Goal: Task Accomplishment & Management: Manage account settings

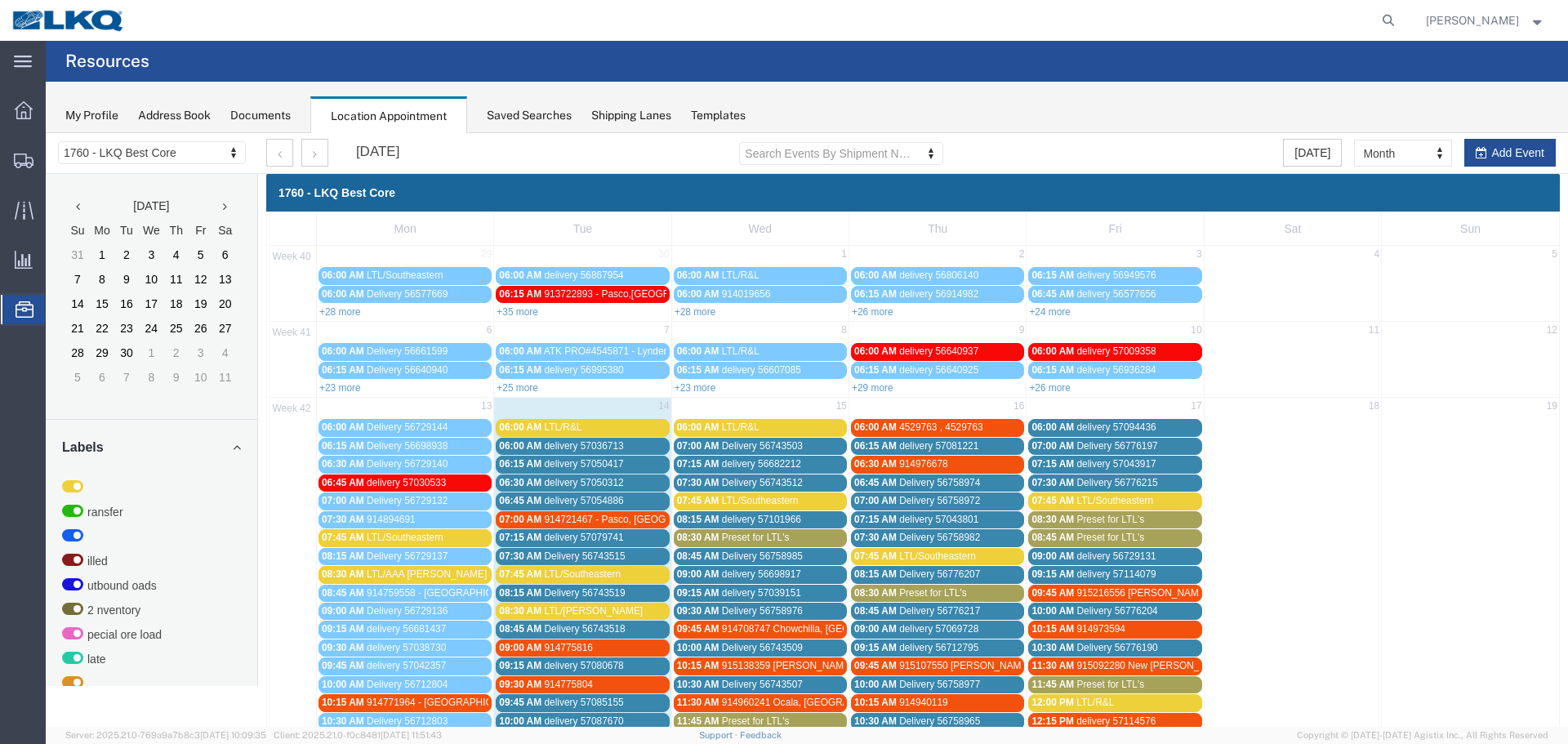
scroll to position [245, 0]
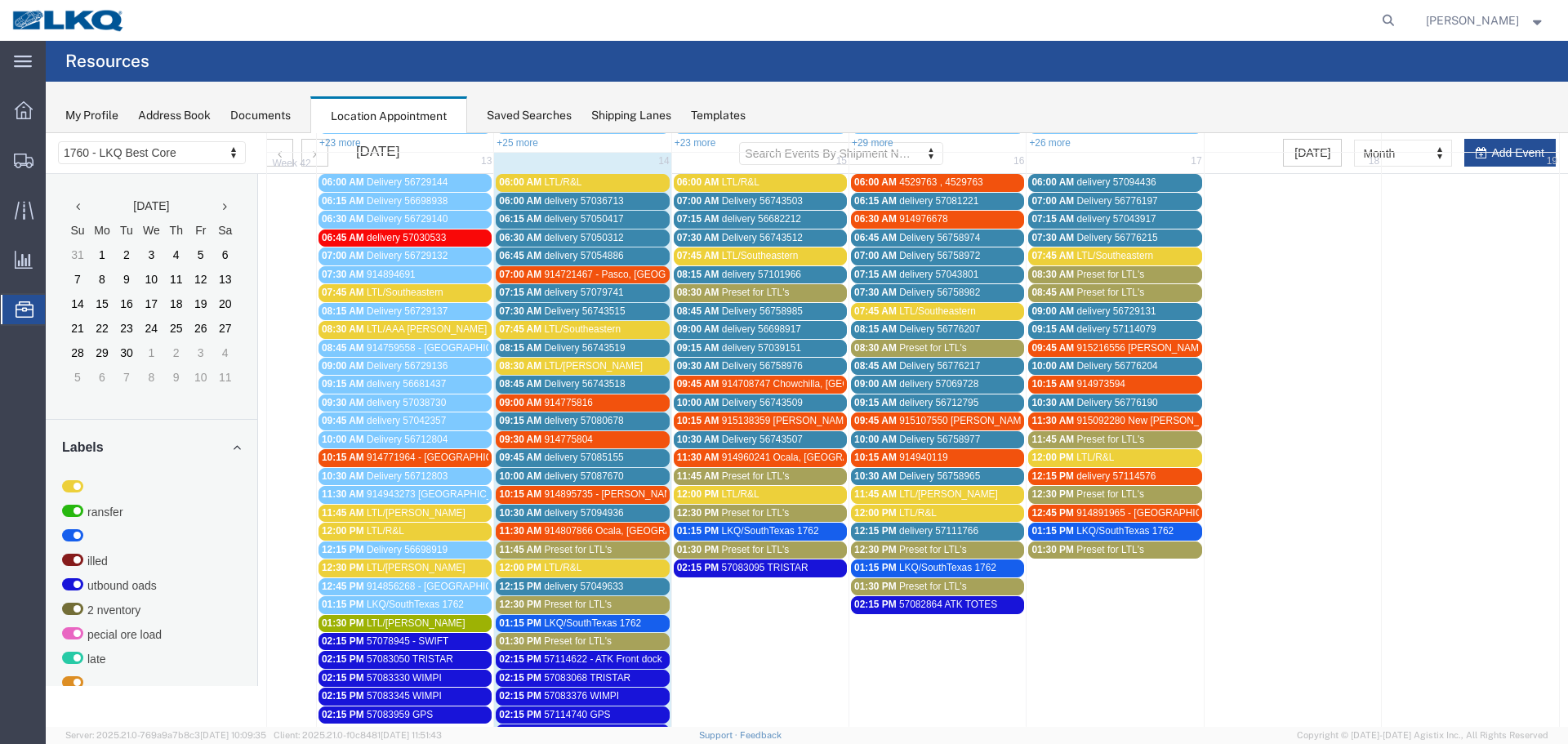
click at [412, 287] on span "LTL/Southeastern" at bounding box center [405, 293] width 77 height 12
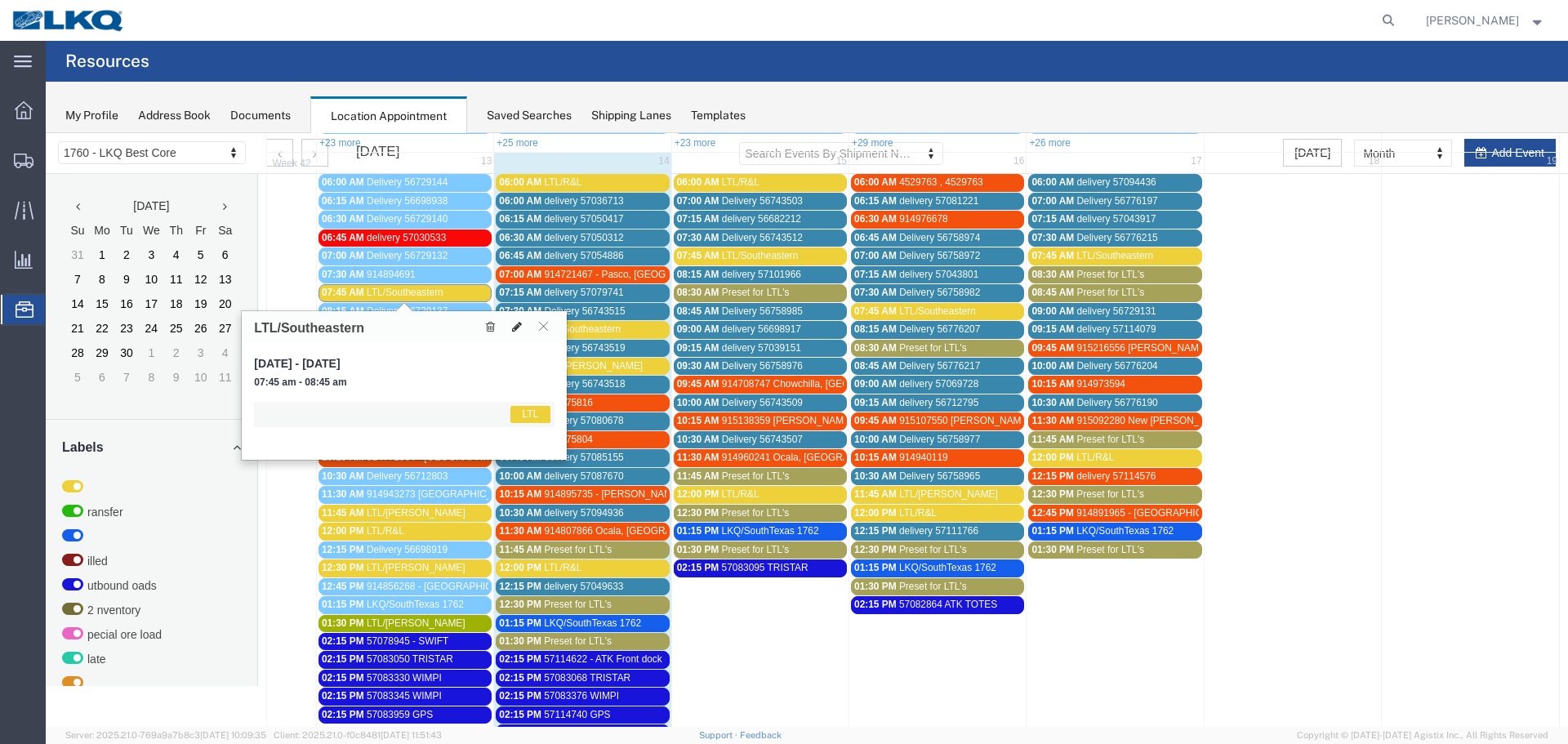
click at [517, 326] on icon at bounding box center [517, 327] width 10 height 12
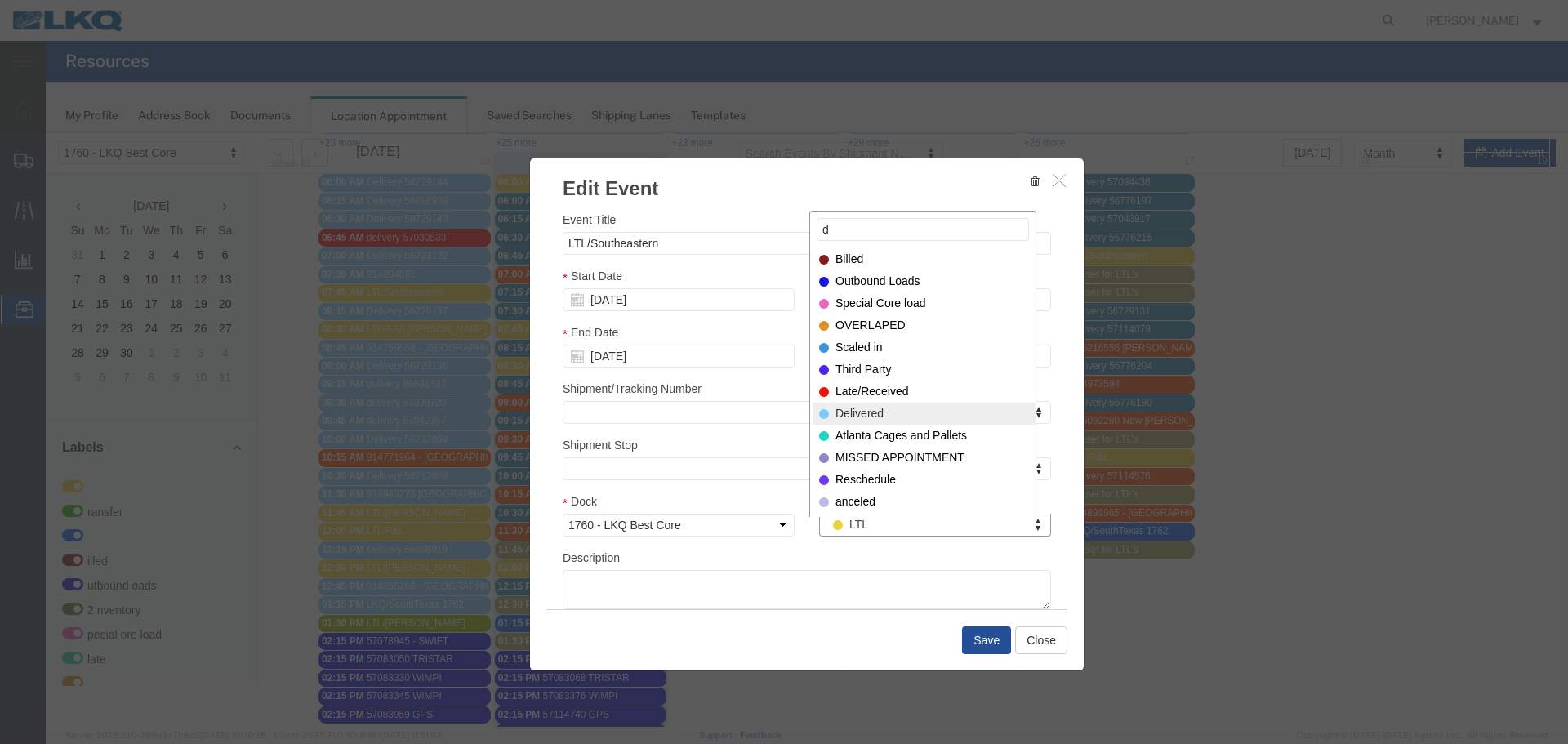
type input "d"
select select "40"
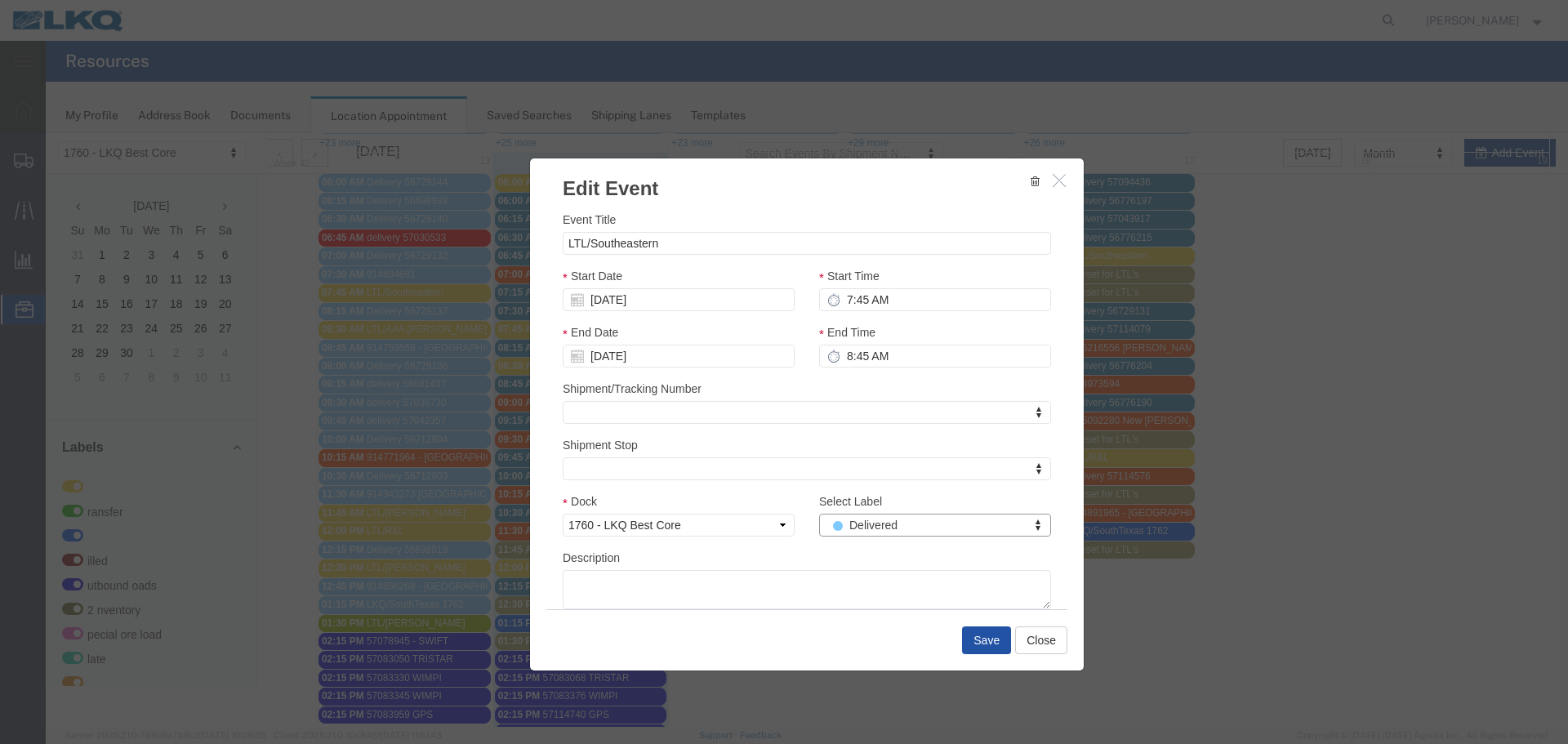
click at [981, 641] on button "Save" at bounding box center [986, 640] width 49 height 28
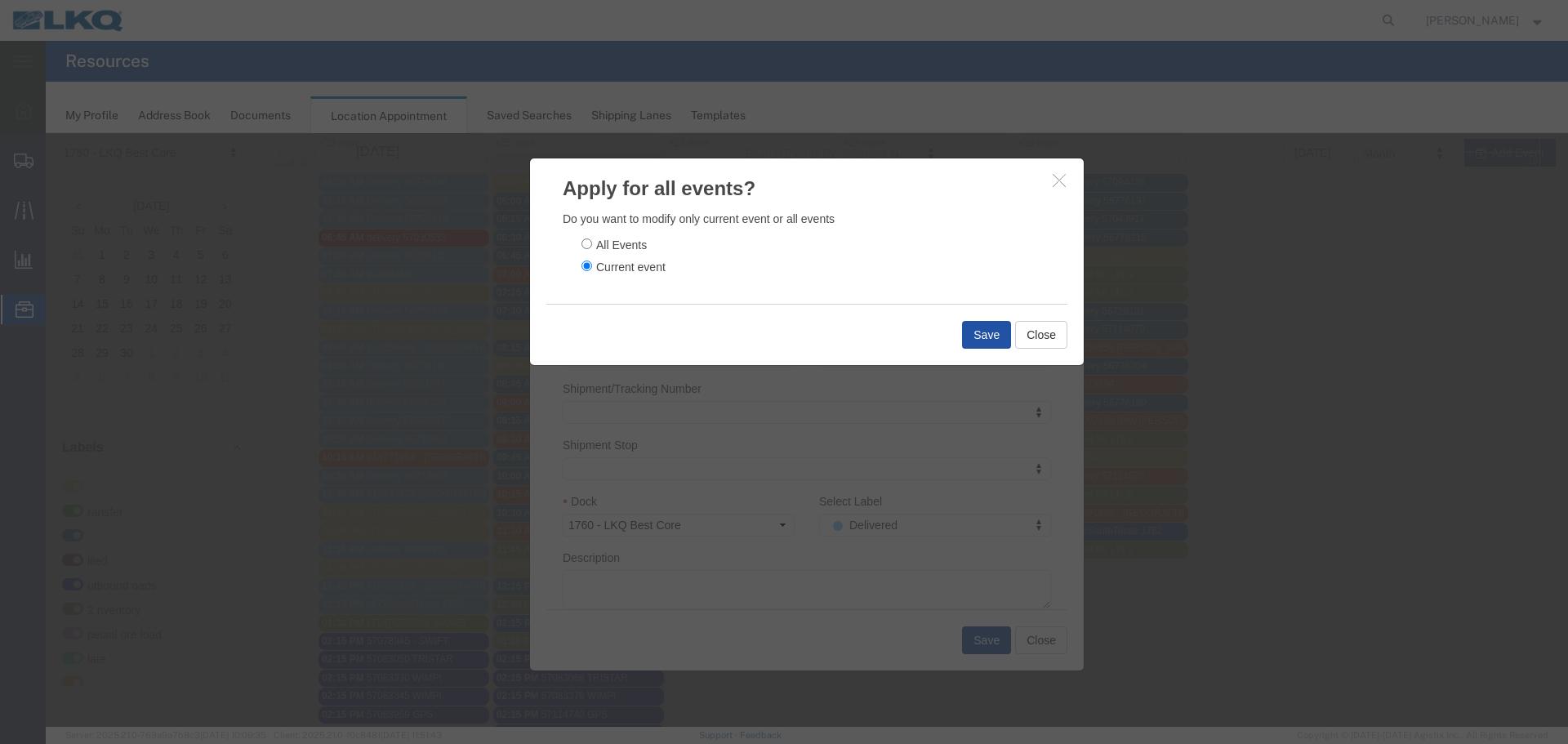
click at [1001, 329] on button "Save" at bounding box center [986, 335] width 49 height 28
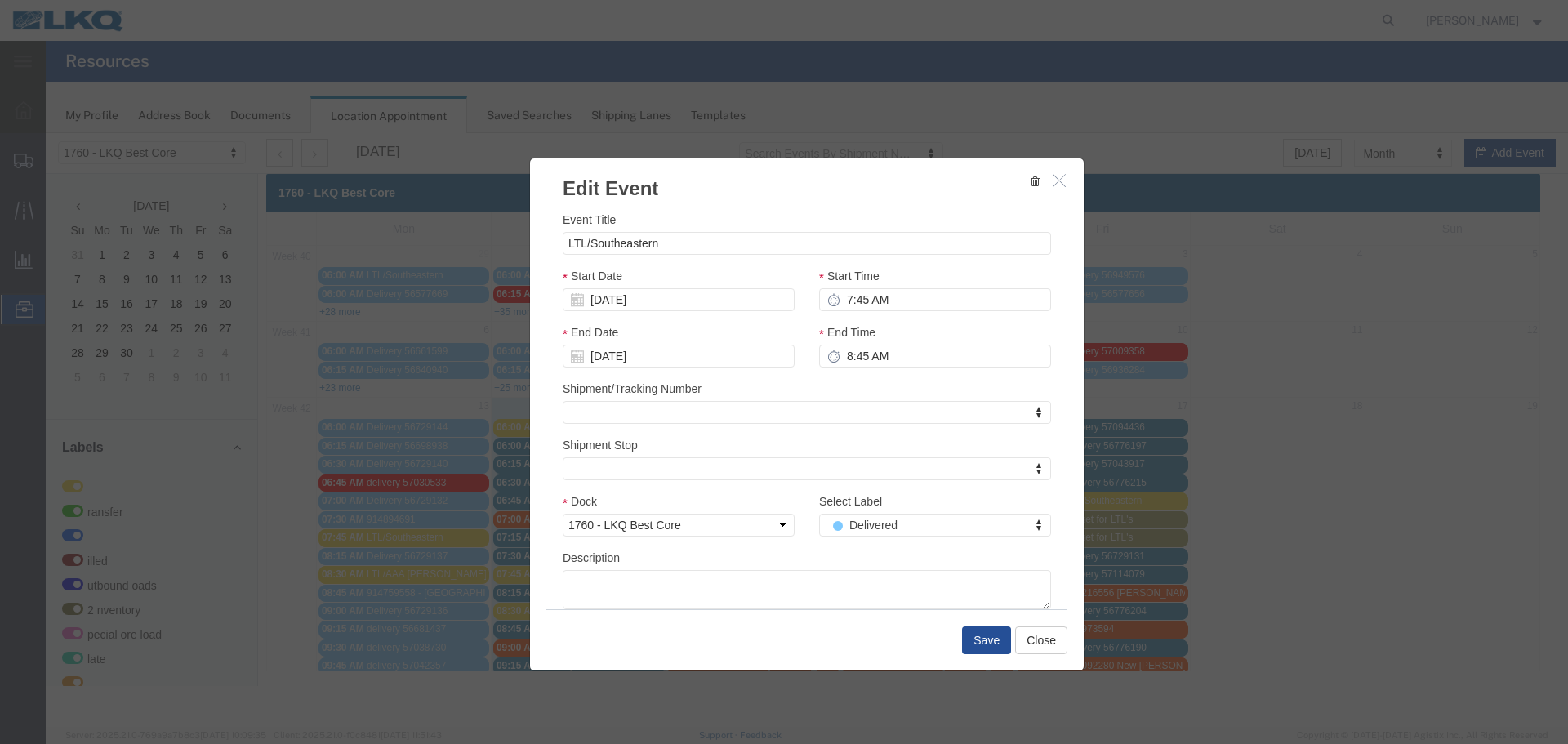
scroll to position [0, 0]
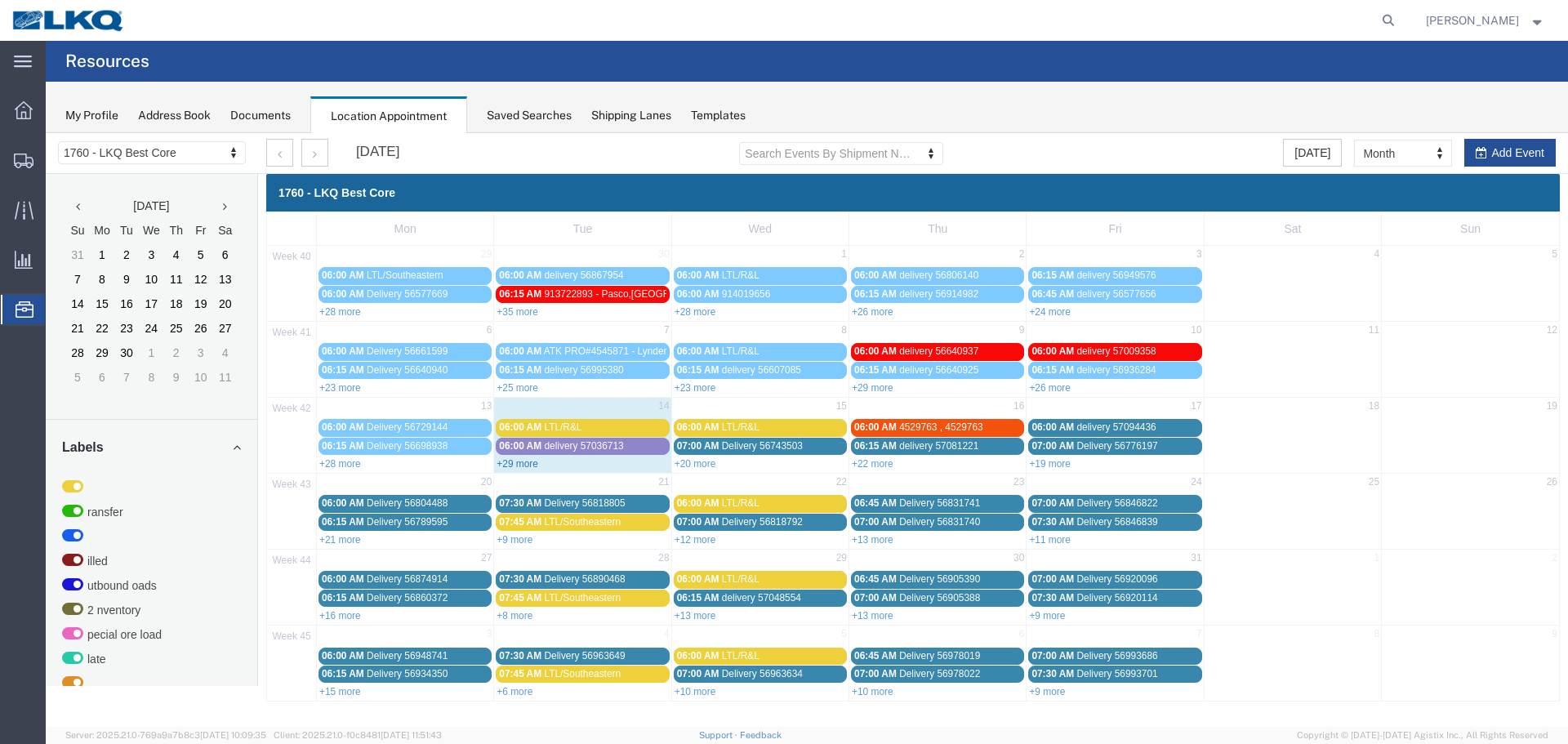
click at [526, 463] on link "+29 more" at bounding box center [518, 464] width 42 height 12
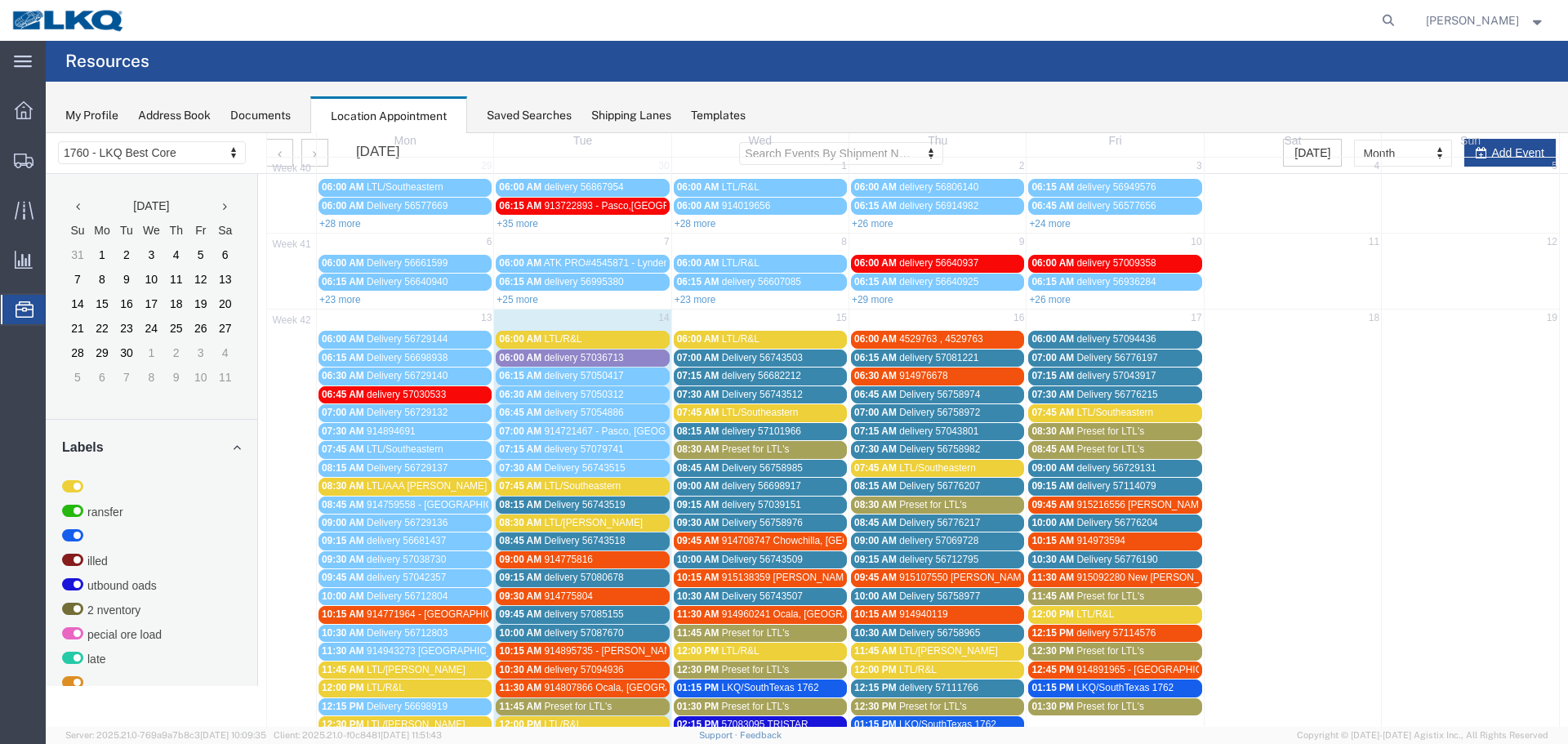
scroll to position [326, 0]
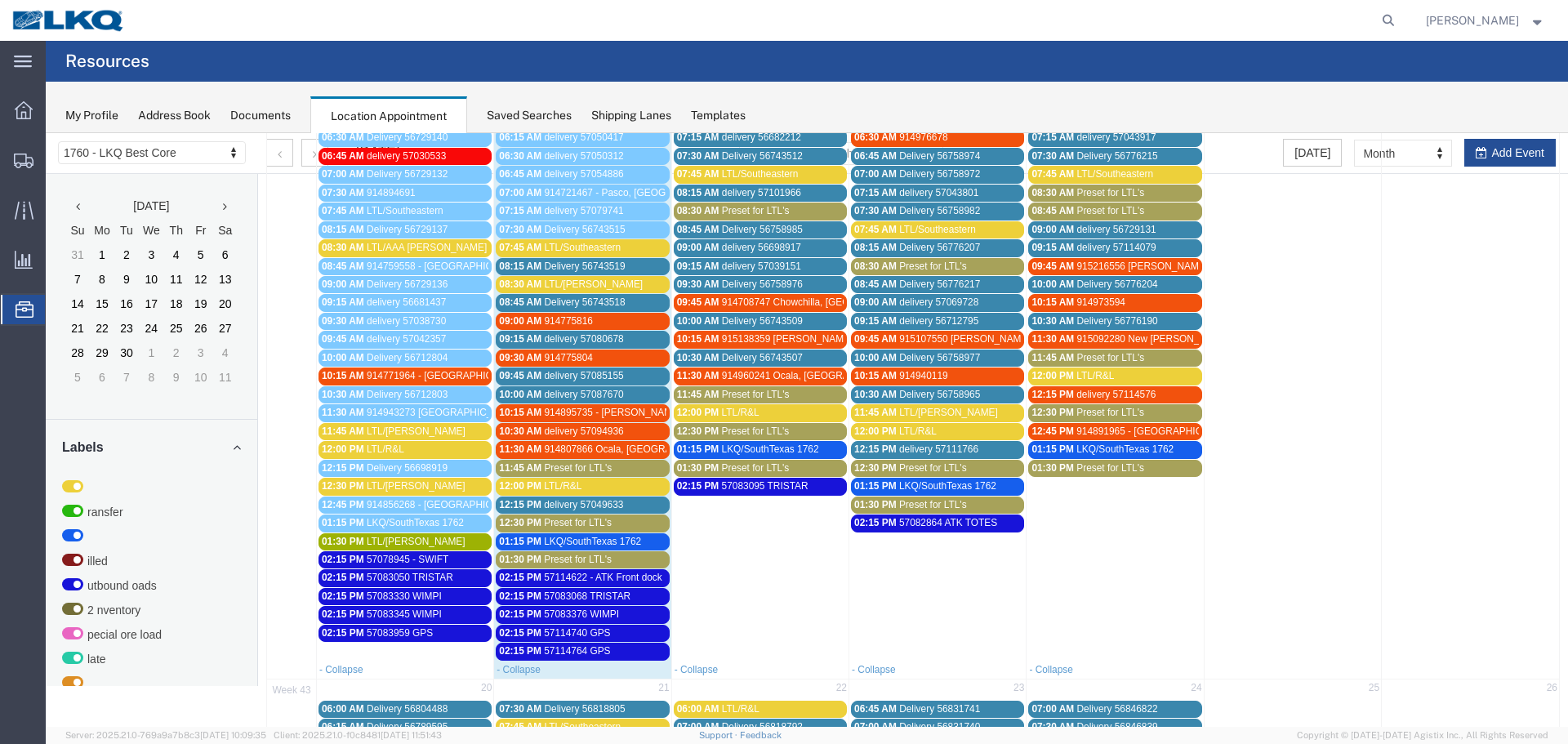
click at [406, 255] on link "08:30 AM LTL/AAA [PERSON_NAME]" at bounding box center [405, 248] width 173 height 17
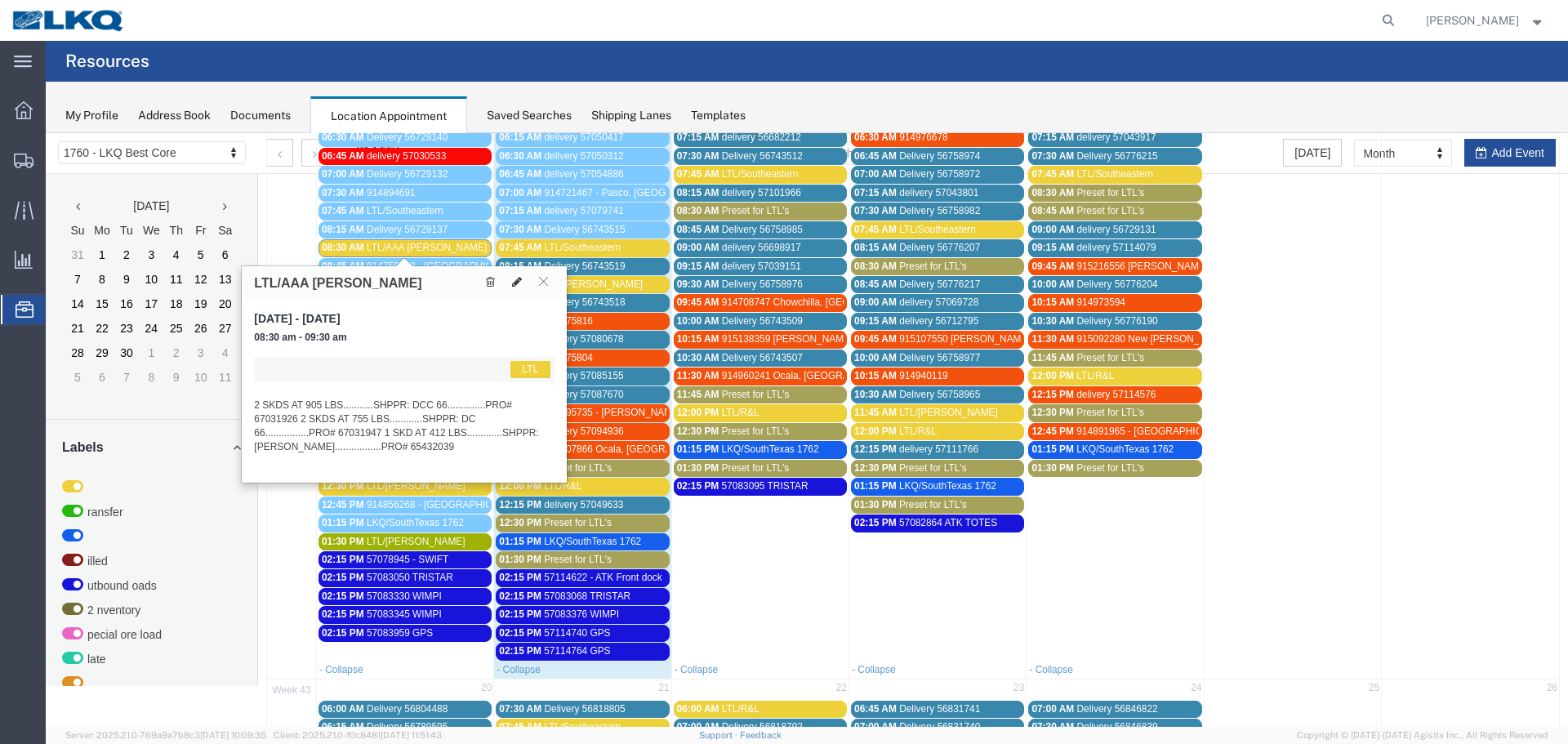
click at [511, 286] on button at bounding box center [516, 282] width 23 height 17
select select "1"
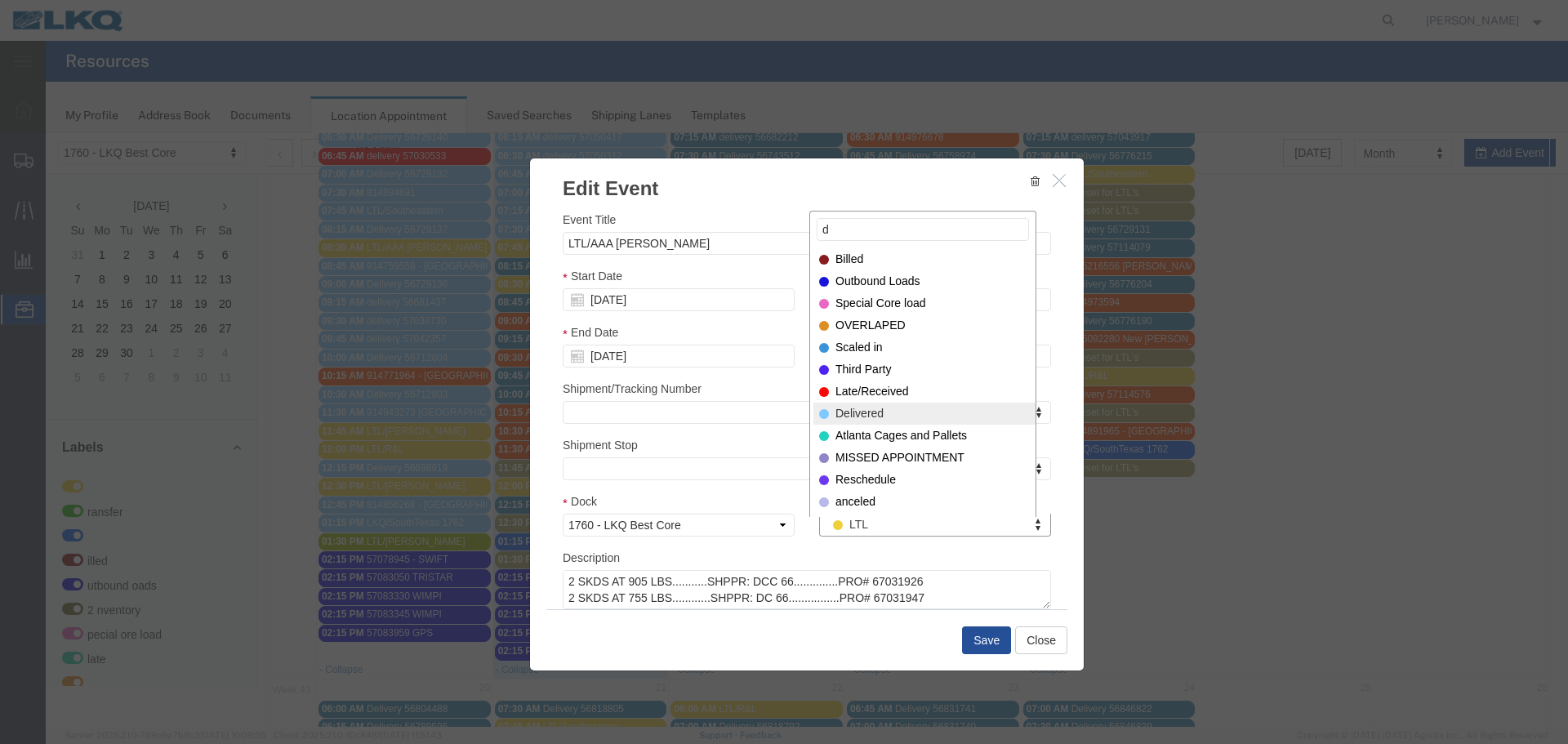
type input "d"
select select "40"
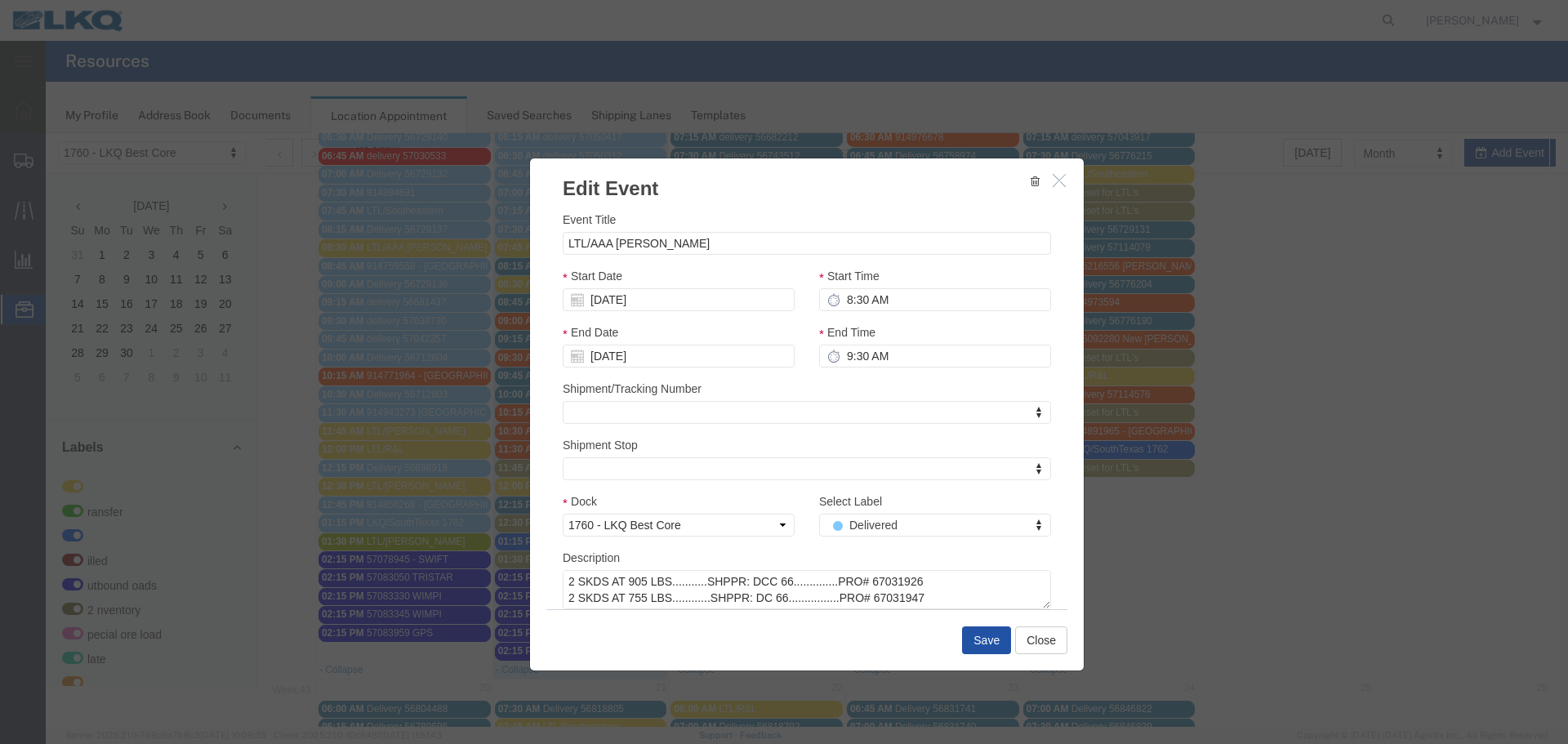
click at [977, 648] on button "Save" at bounding box center [986, 640] width 49 height 28
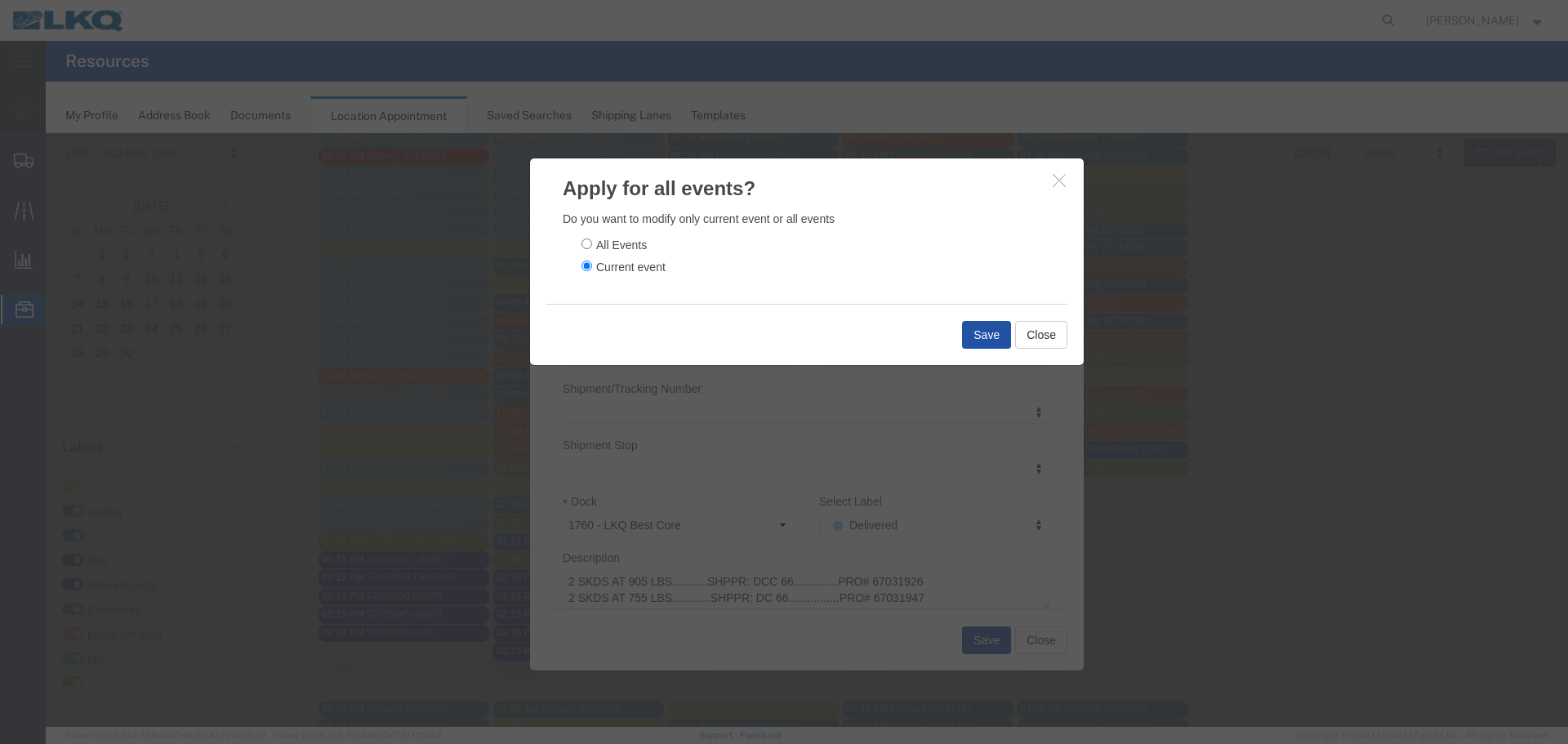
click at [981, 335] on button "Save" at bounding box center [986, 335] width 49 height 28
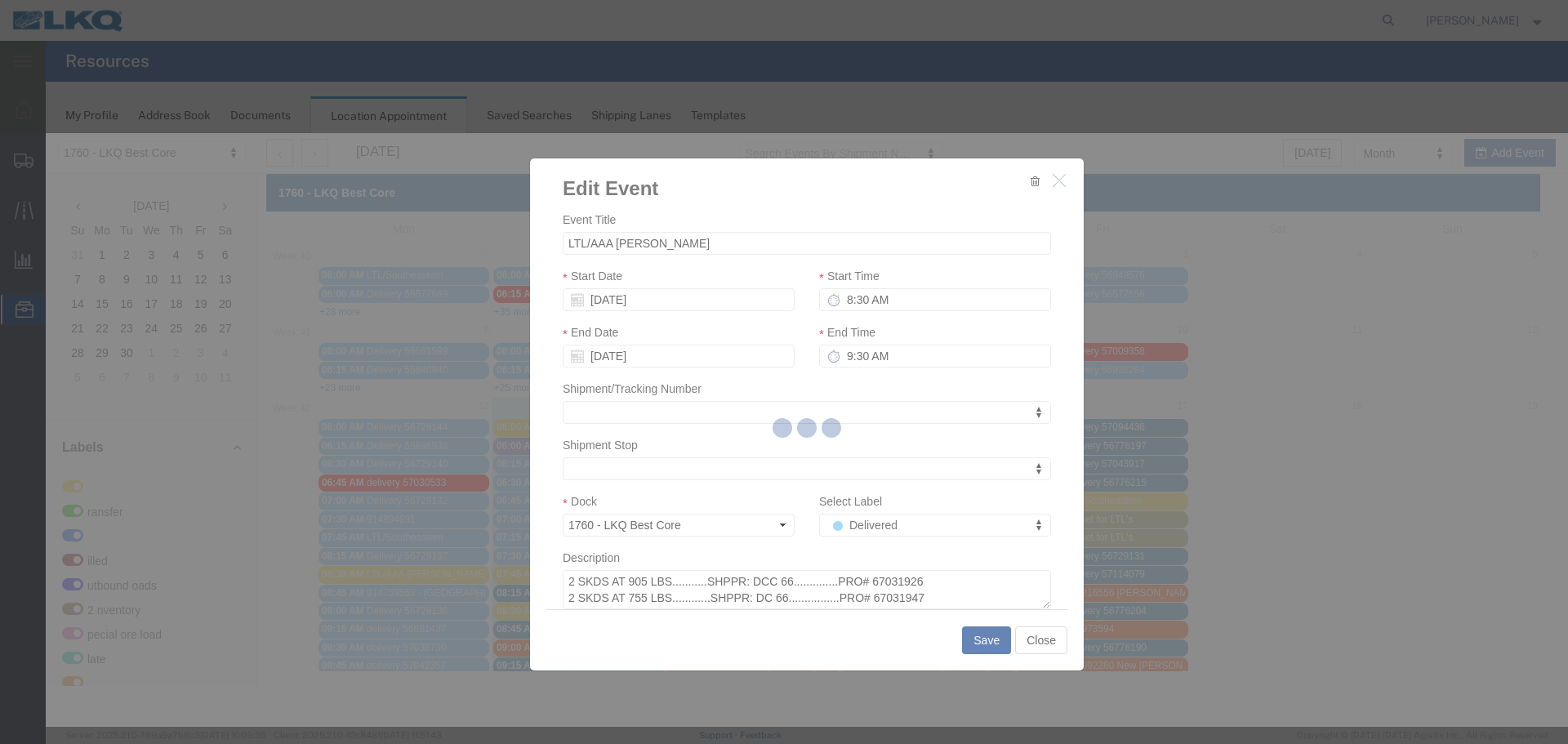
scroll to position [0, 0]
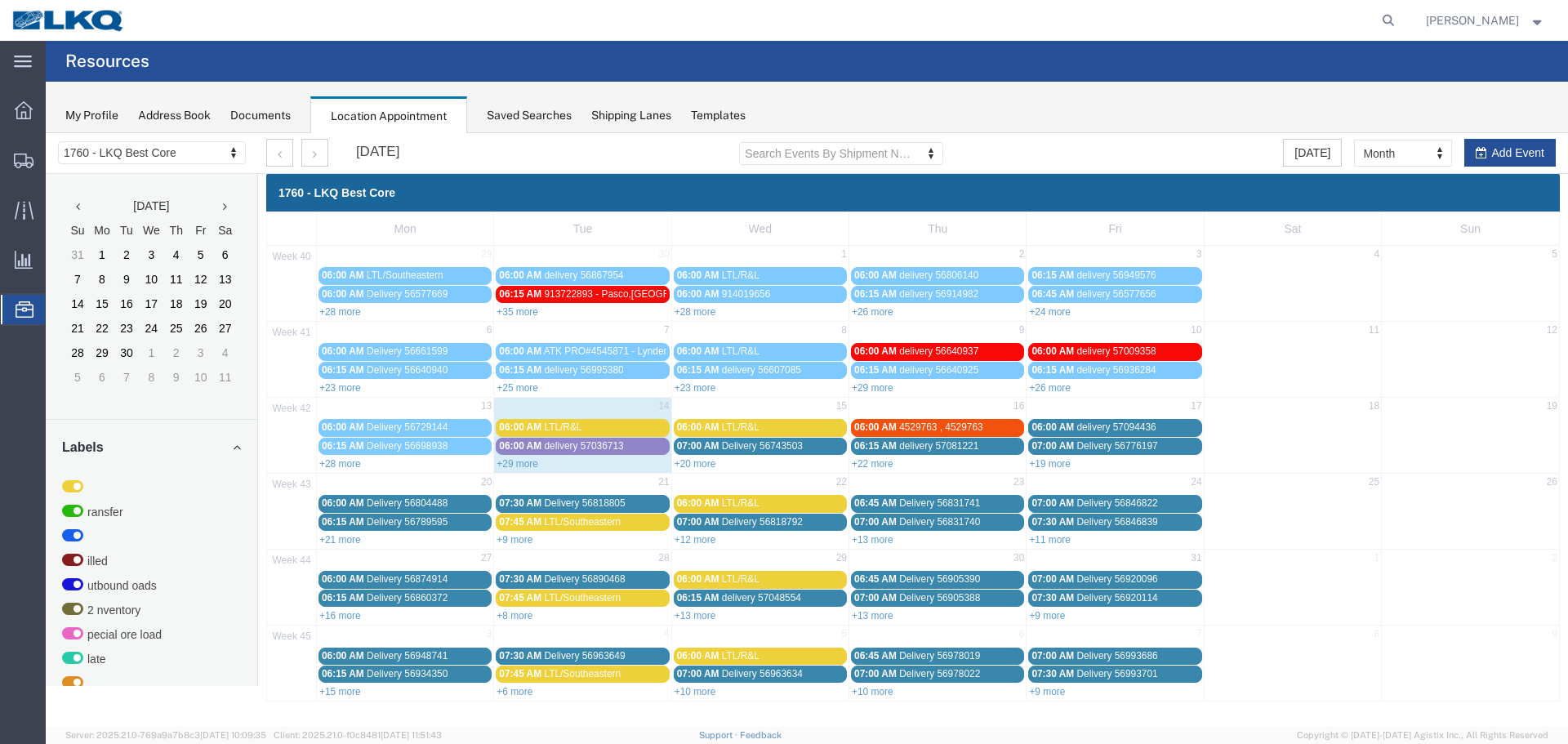
click at [349, 469] on div "+28 more" at bounding box center [405, 464] width 177 height 17
select select "1"
select select
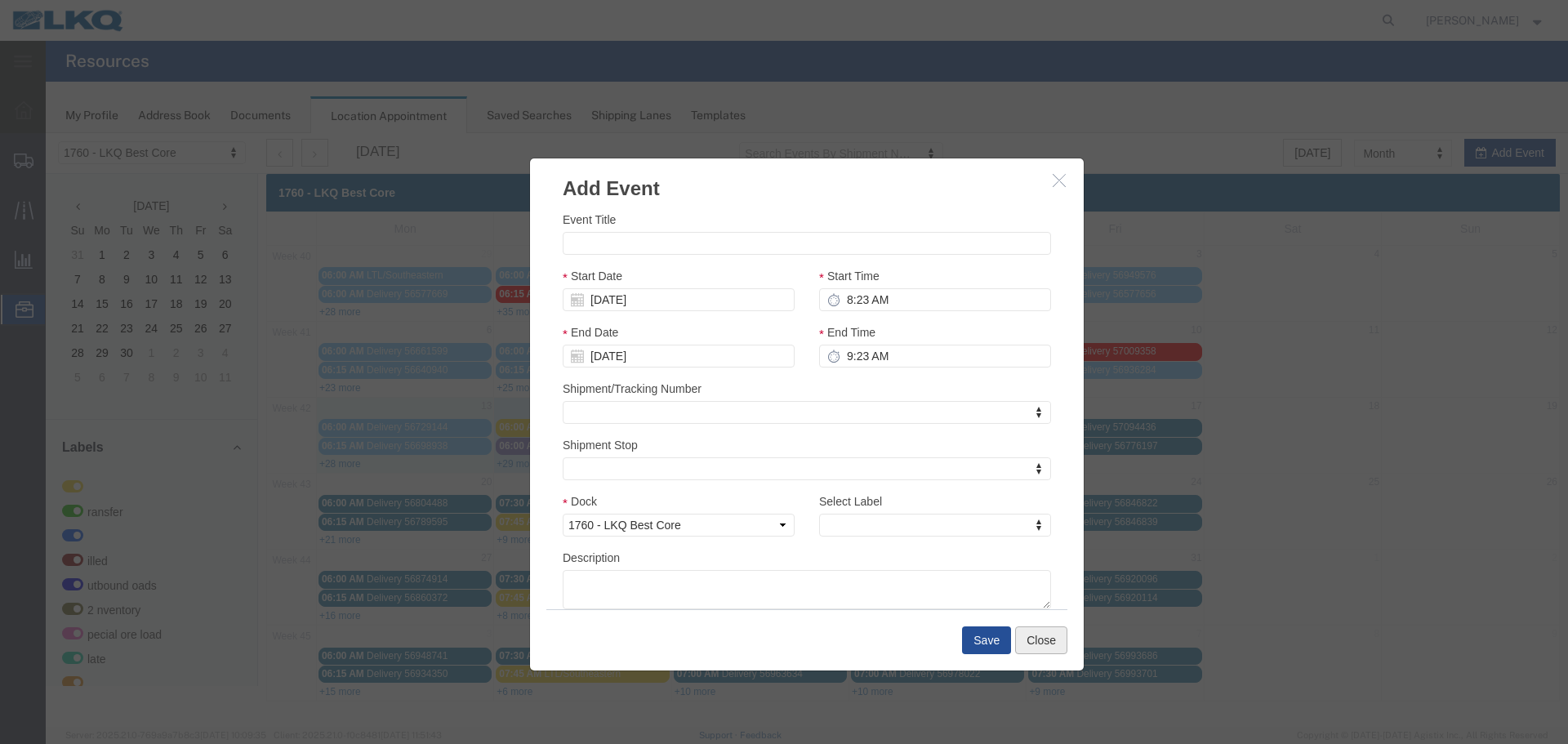
click at [1041, 638] on button "Close" at bounding box center [1041, 640] width 52 height 28
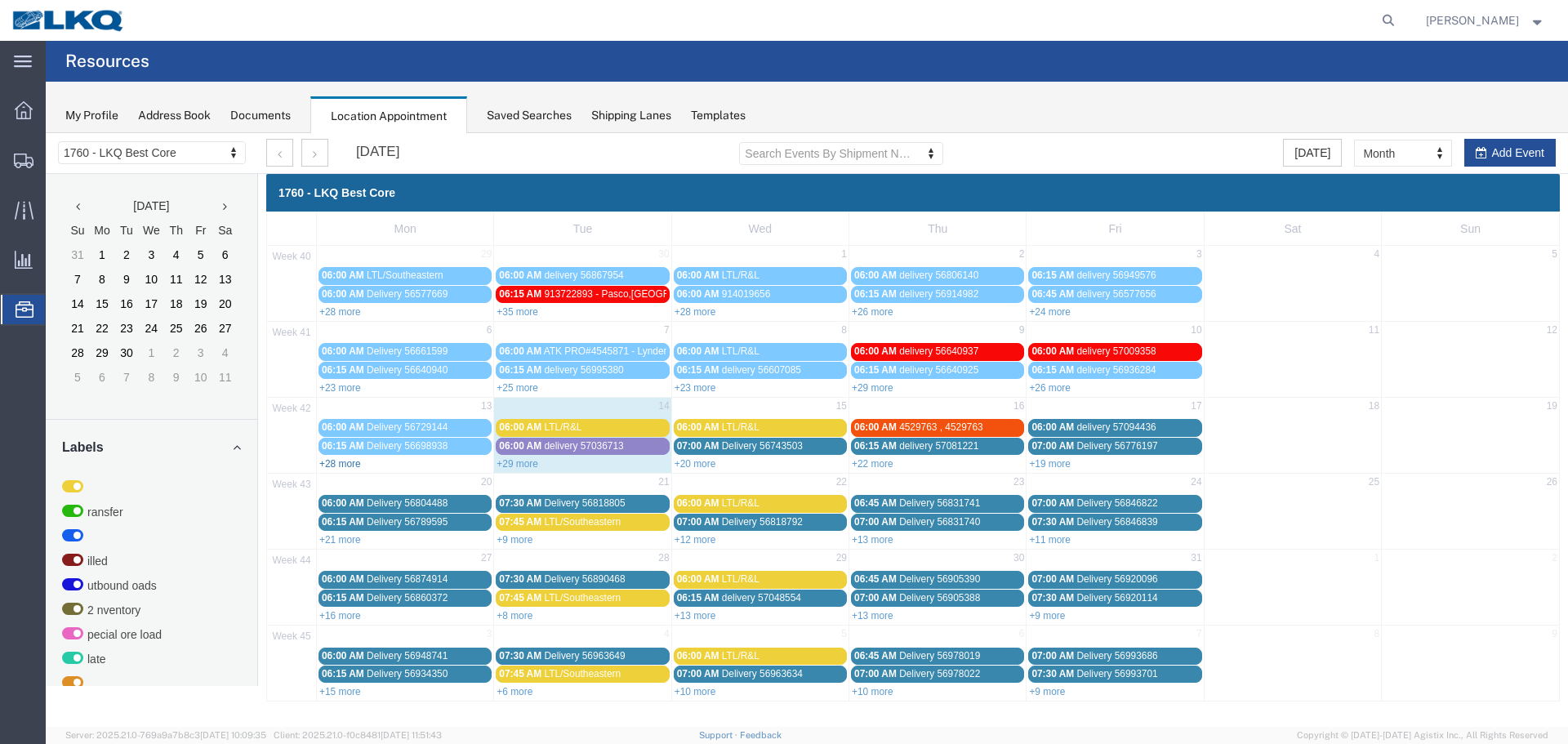
click at [333, 462] on link "+28 more" at bounding box center [341, 464] width 42 height 12
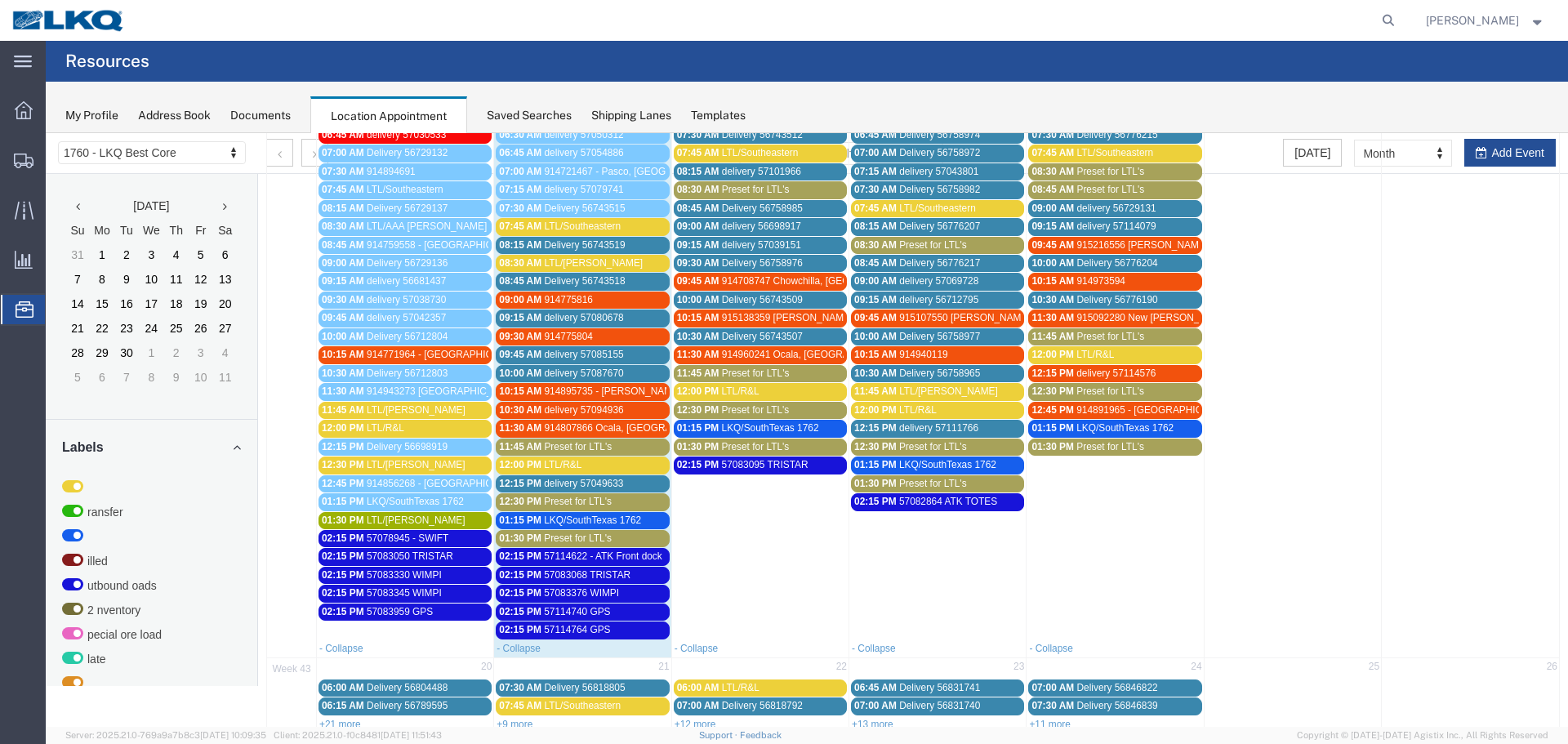
scroll to position [408, 0]
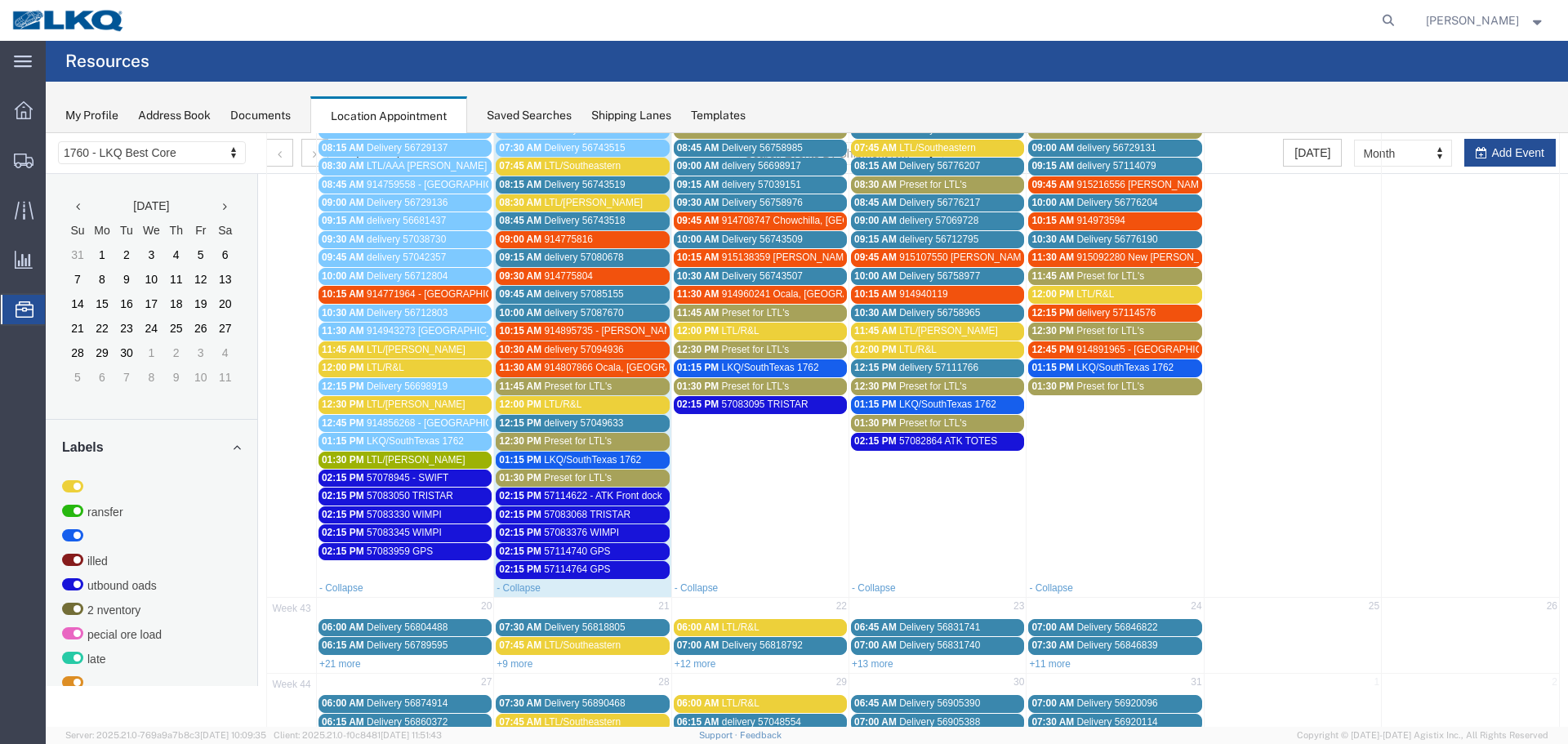
click at [412, 353] on div "11:45 AM LTL/[PERSON_NAME]" at bounding box center [405, 350] width 167 height 13
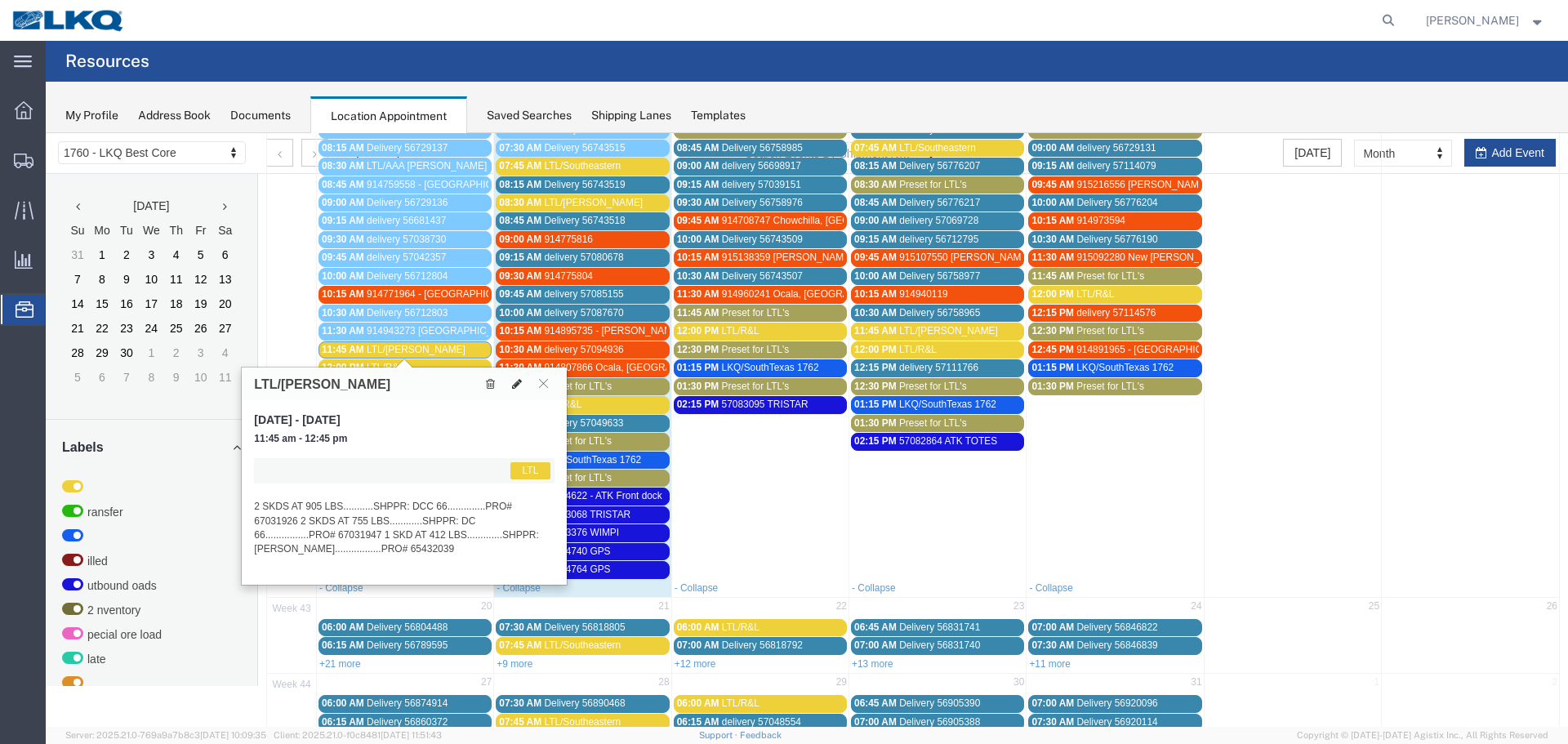
click at [507, 377] on button at bounding box center [516, 383] width 23 height 17
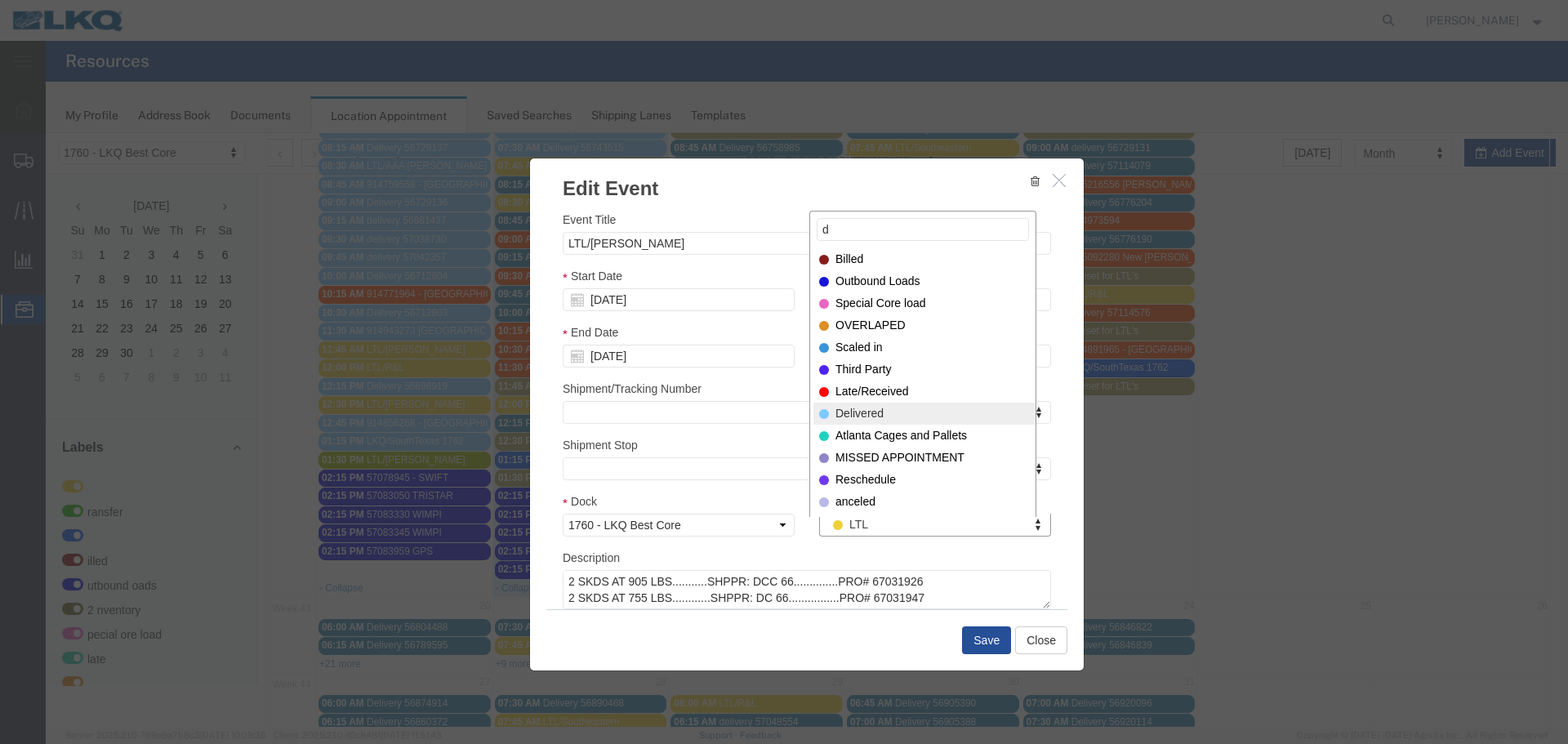
type input "d"
select select "40"
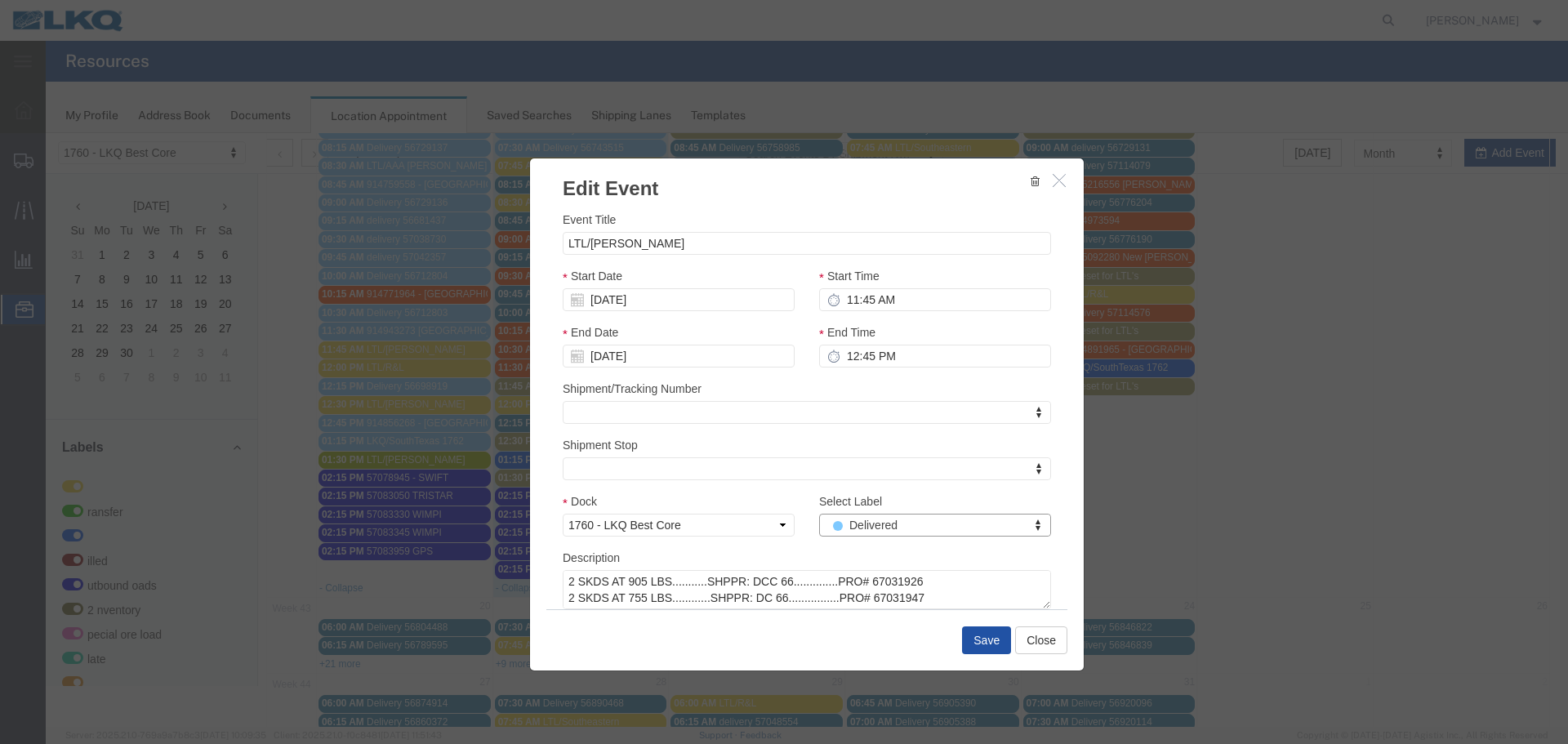
click at [990, 649] on button "Save" at bounding box center [986, 640] width 49 height 28
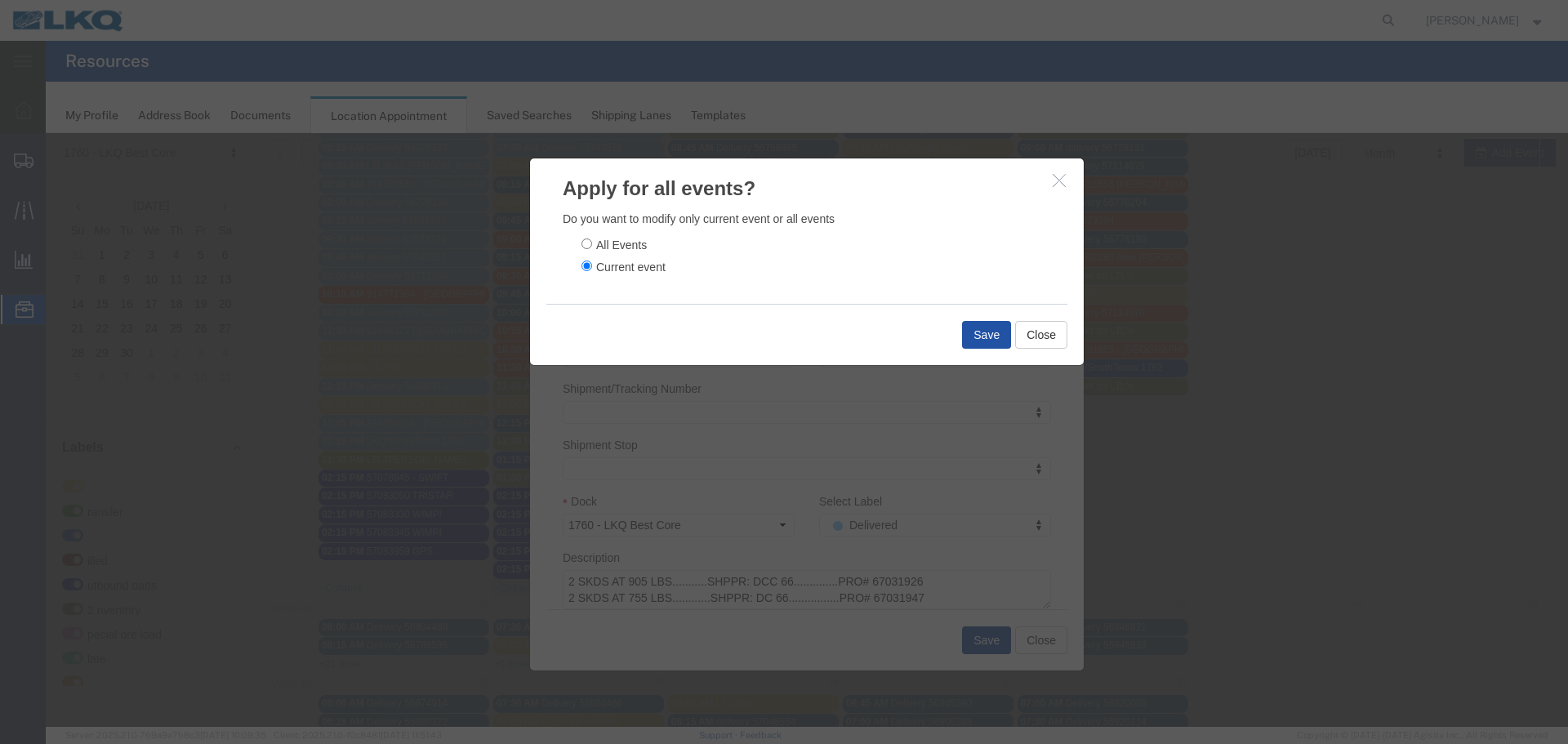
click at [974, 340] on button "Save" at bounding box center [986, 335] width 49 height 28
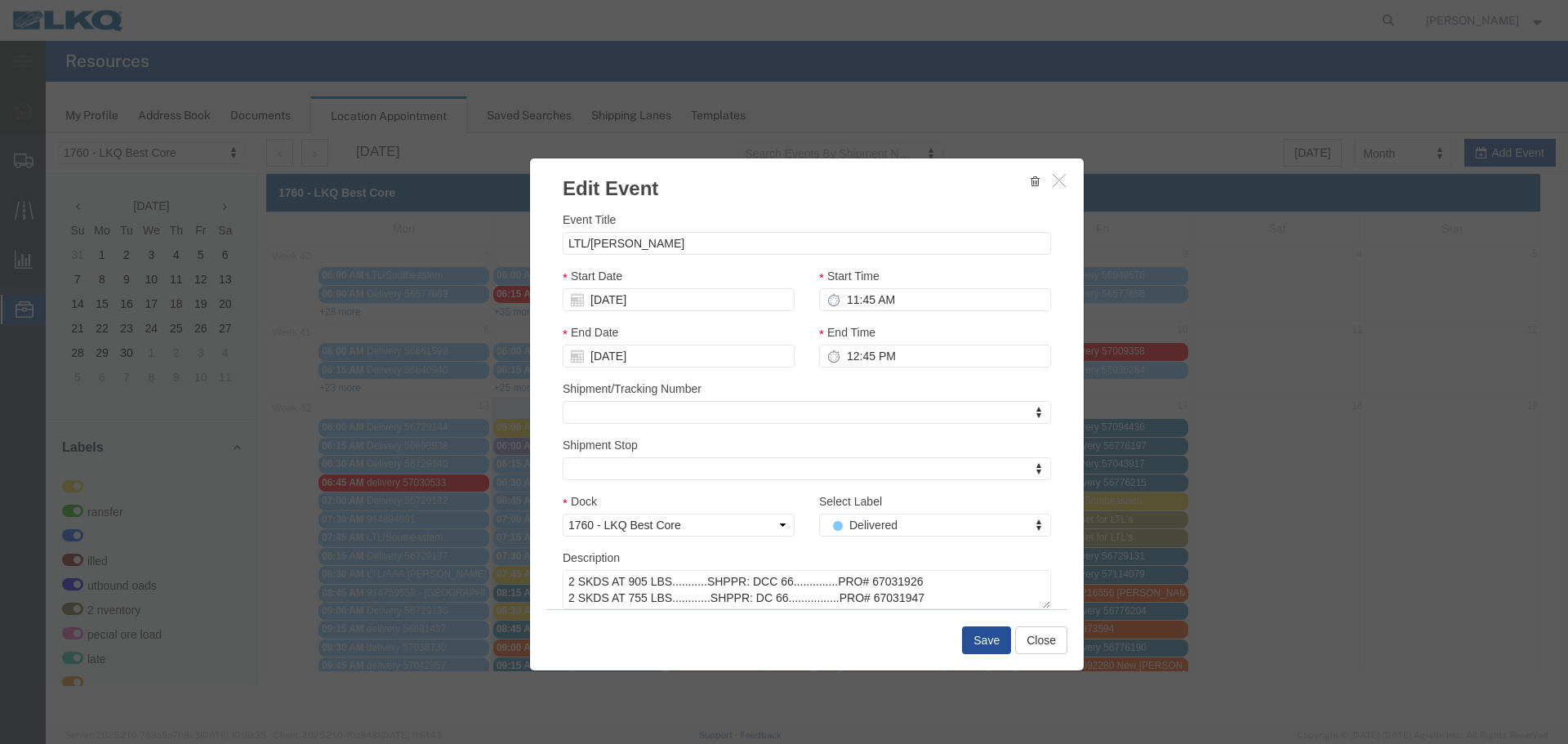
scroll to position [0, 0]
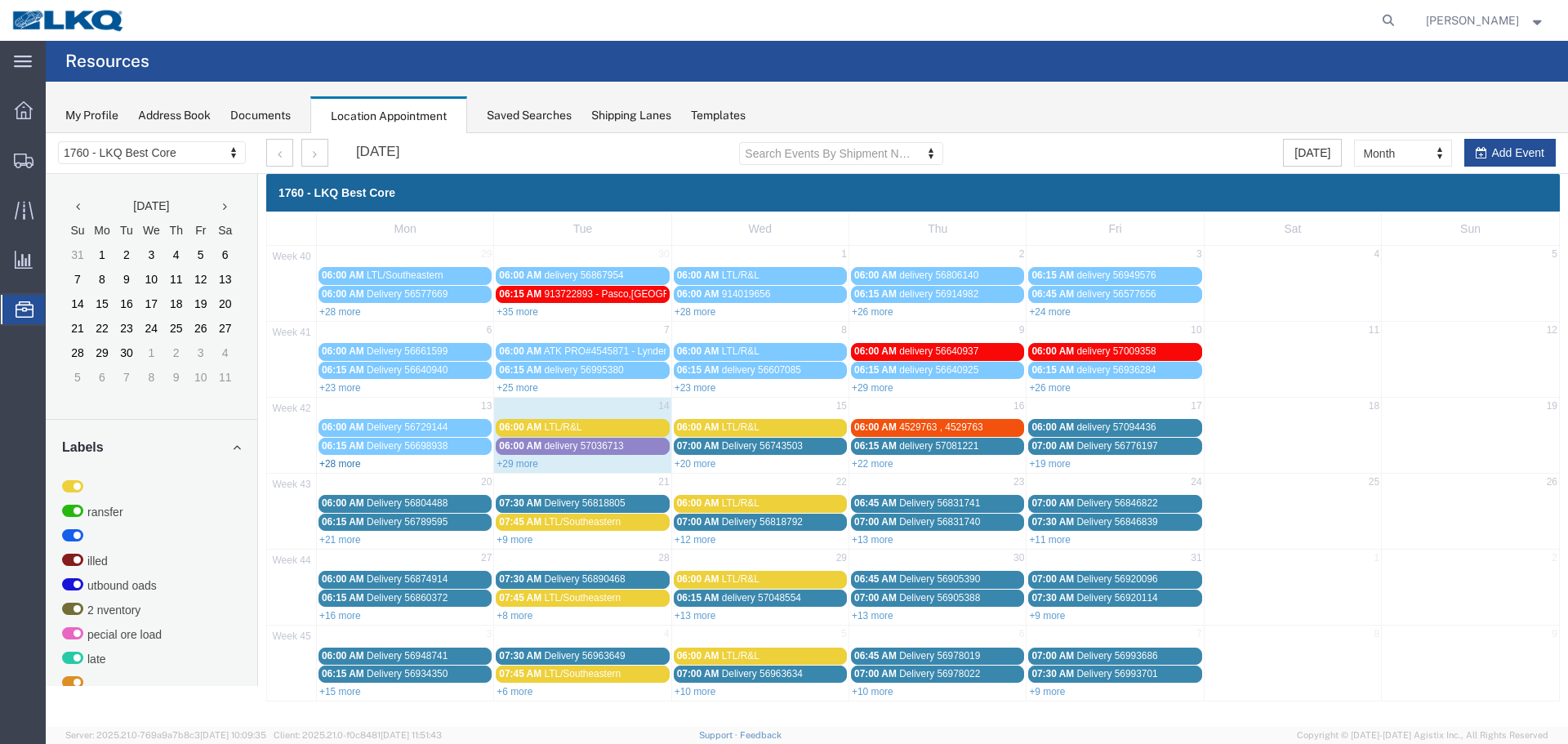
click at [340, 464] on link "+28 more" at bounding box center [341, 464] width 42 height 12
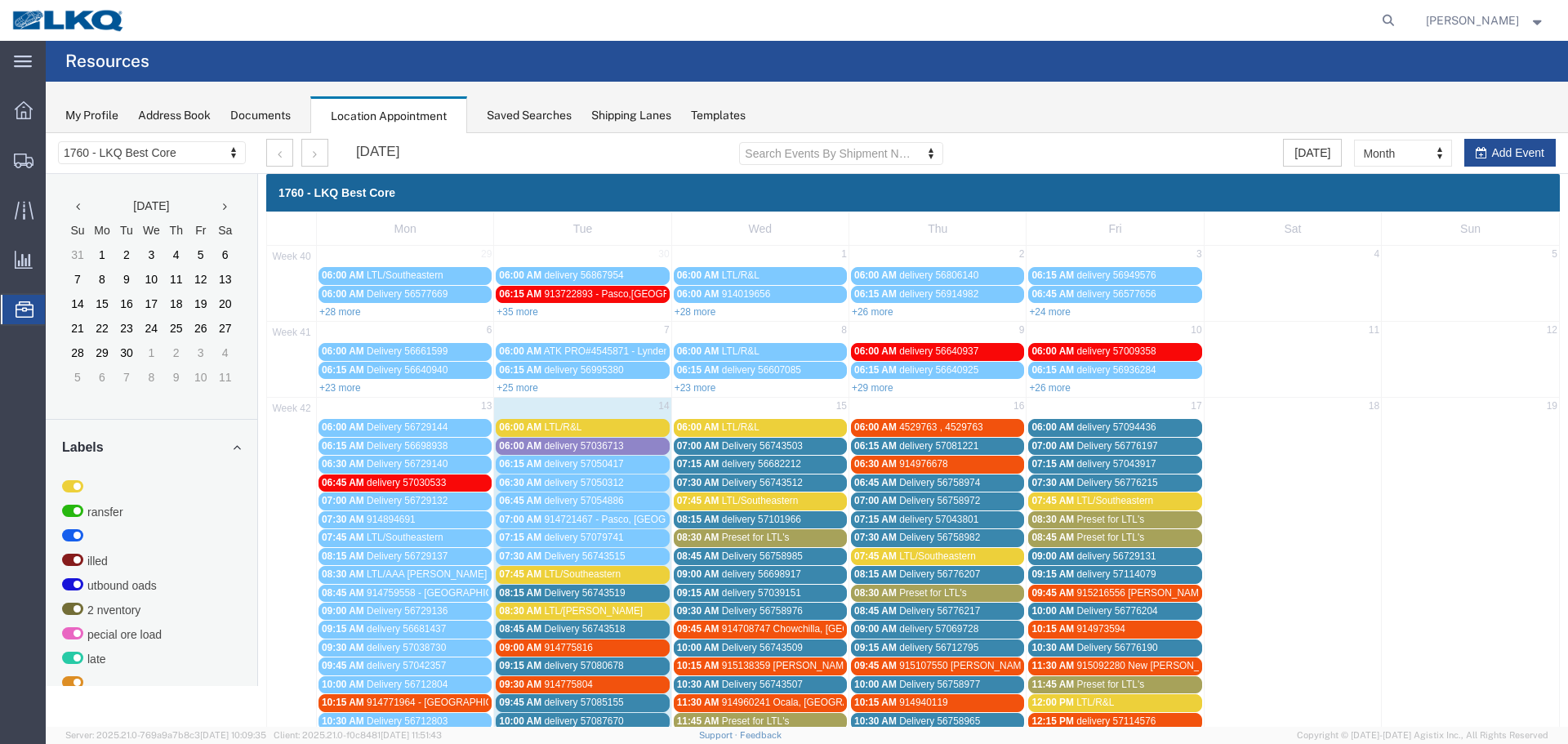
scroll to position [490, 0]
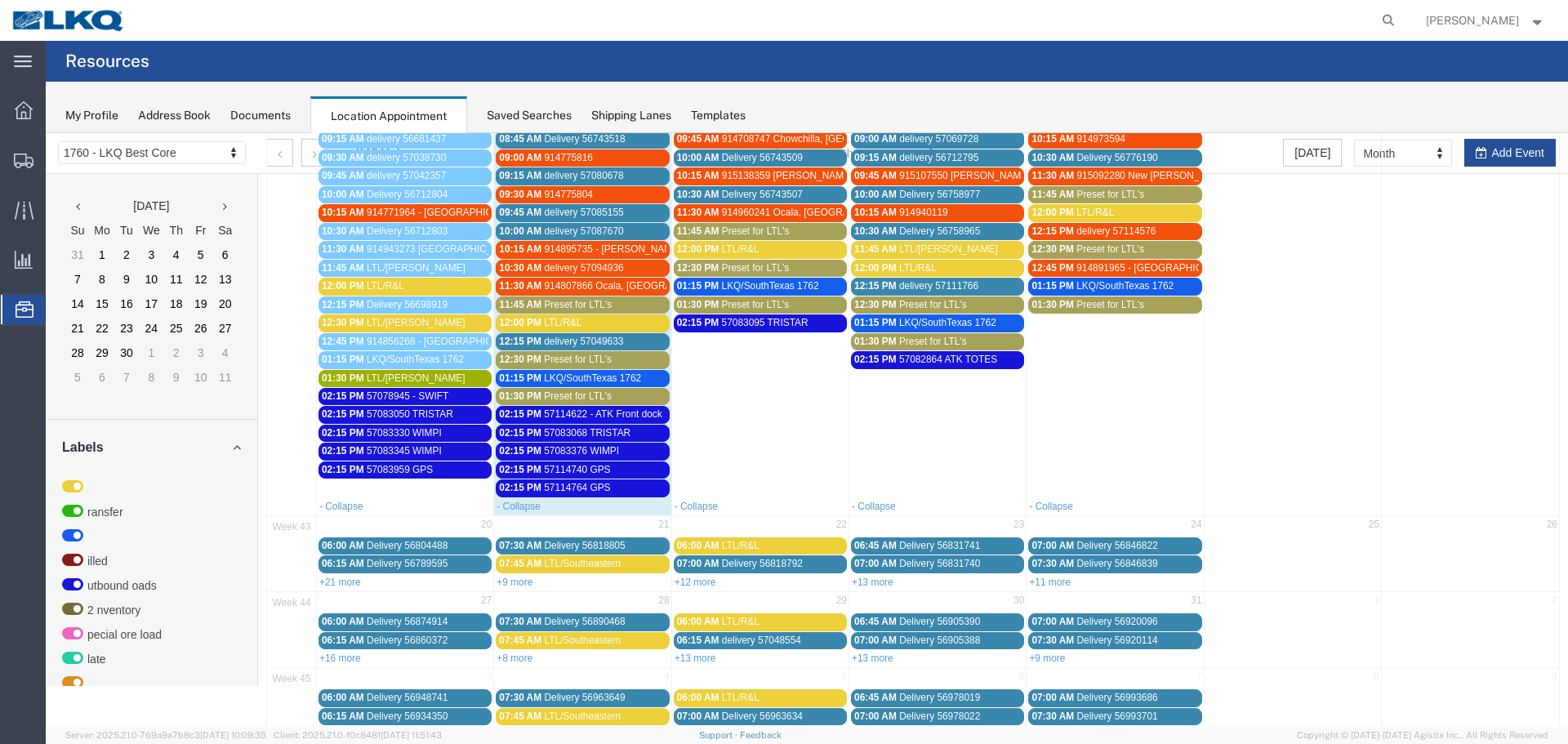
click at [384, 373] on span "LTL/[PERSON_NAME]" at bounding box center [416, 378] width 99 height 12
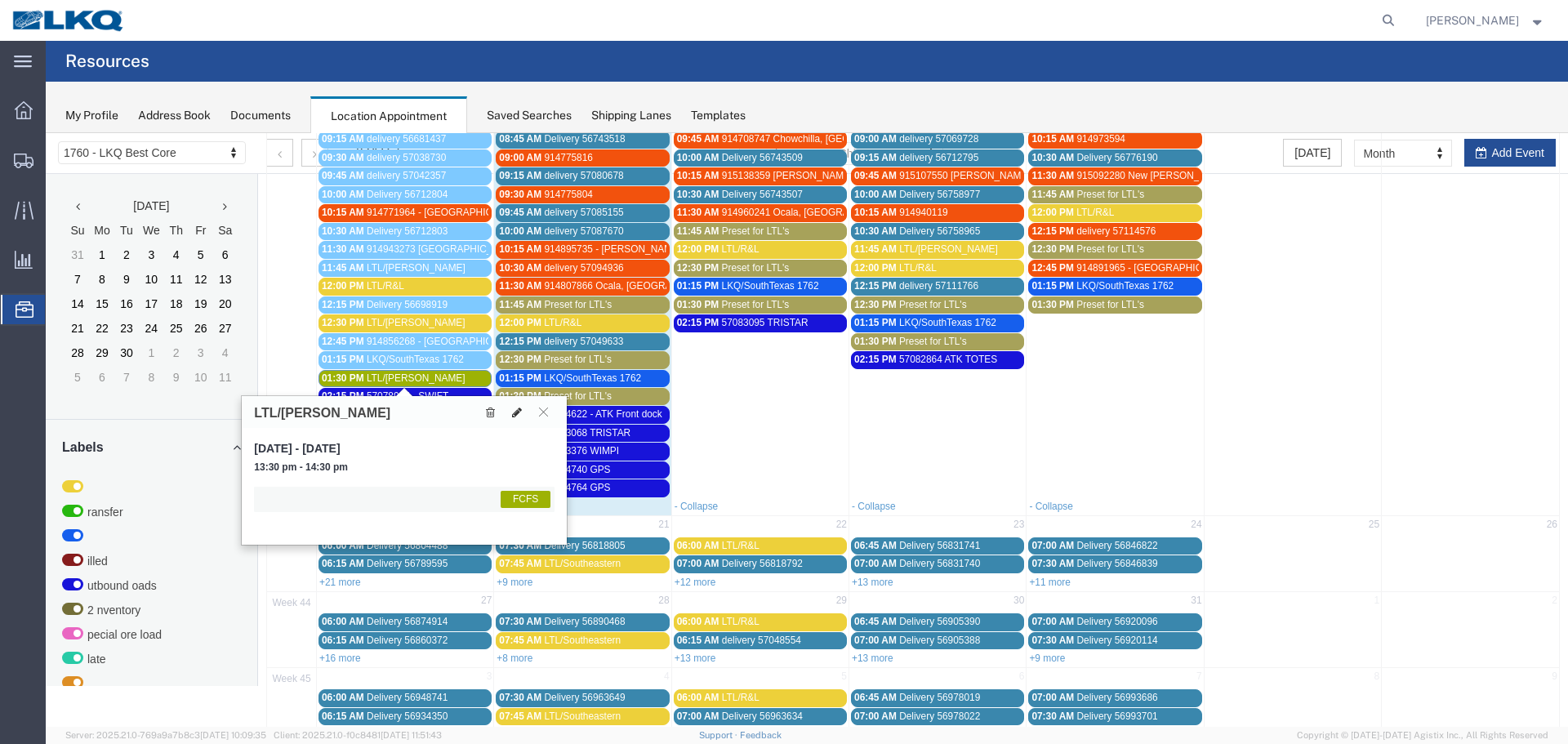
click at [517, 414] on icon at bounding box center [517, 413] width 10 height 12
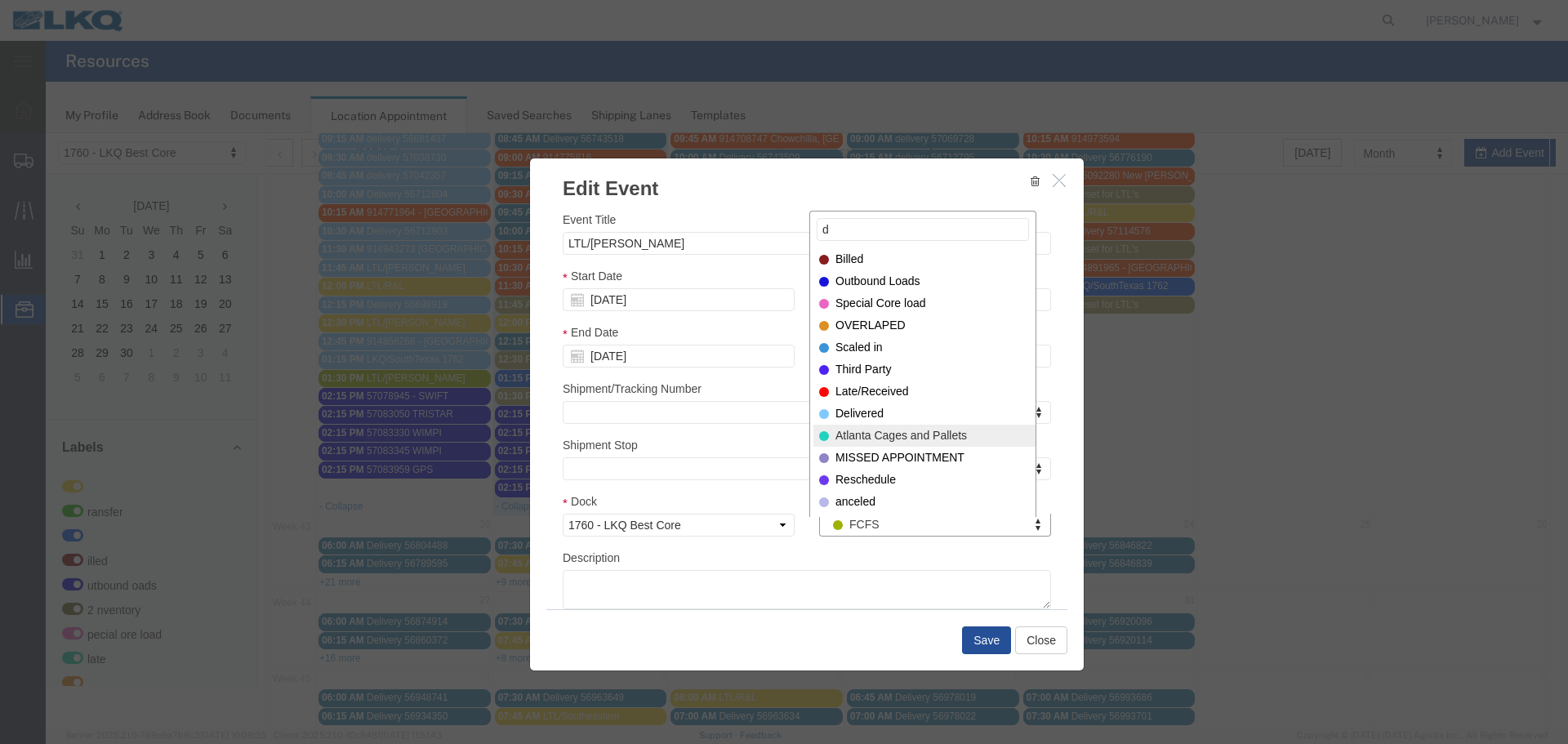
type input "d"
select select "40"
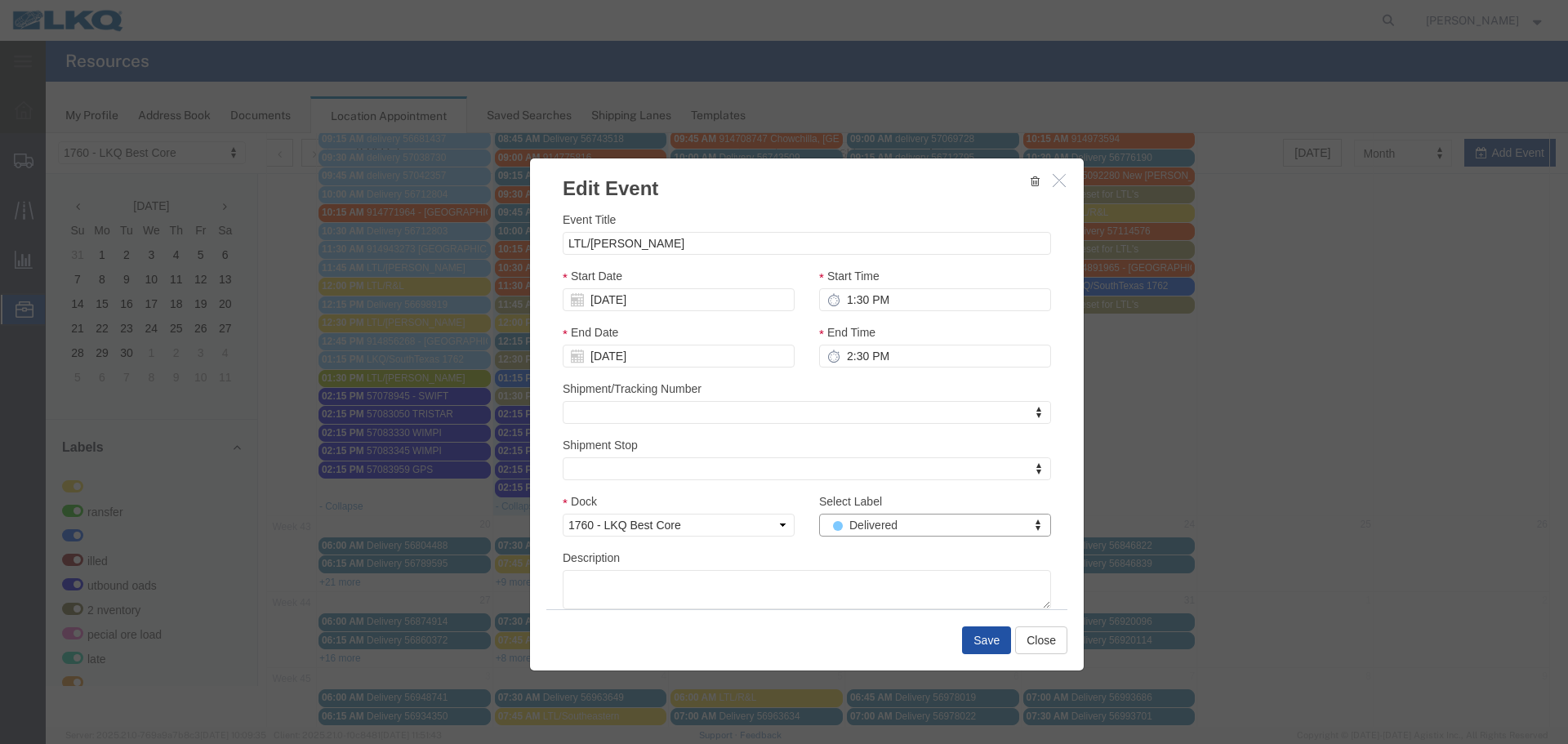
click at [975, 639] on button "Save" at bounding box center [986, 640] width 49 height 28
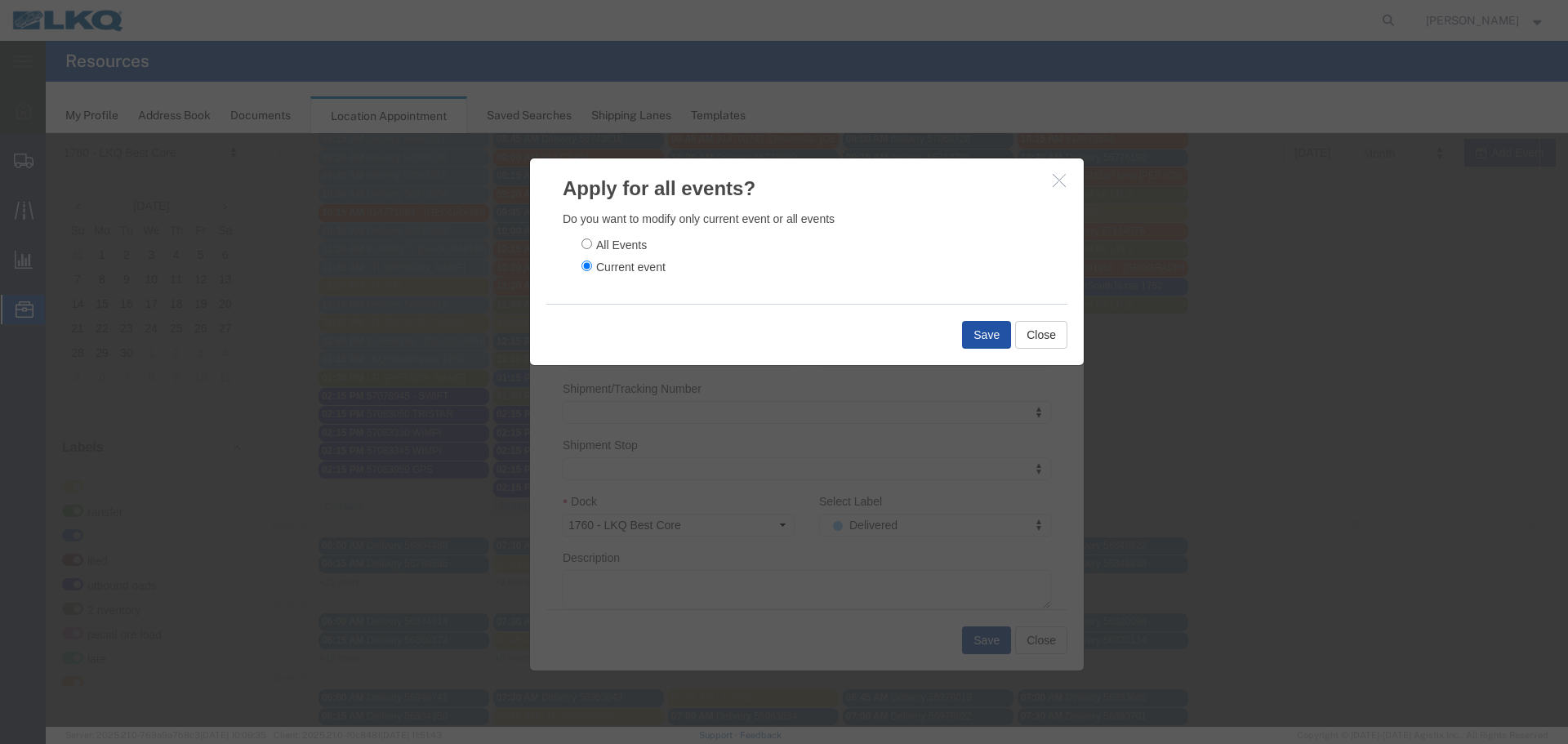
click at [976, 339] on button "Save" at bounding box center [986, 335] width 49 height 28
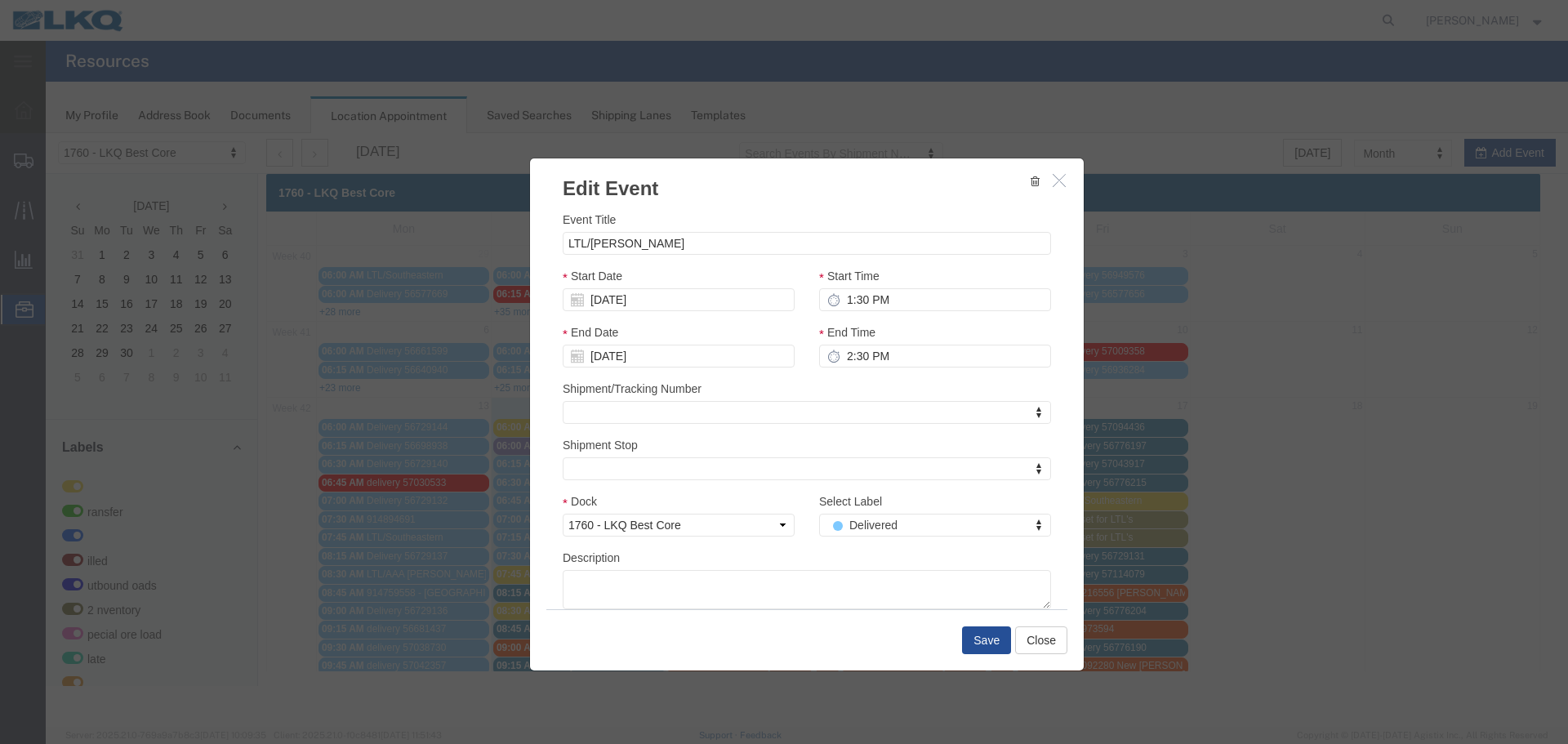
scroll to position [0, 0]
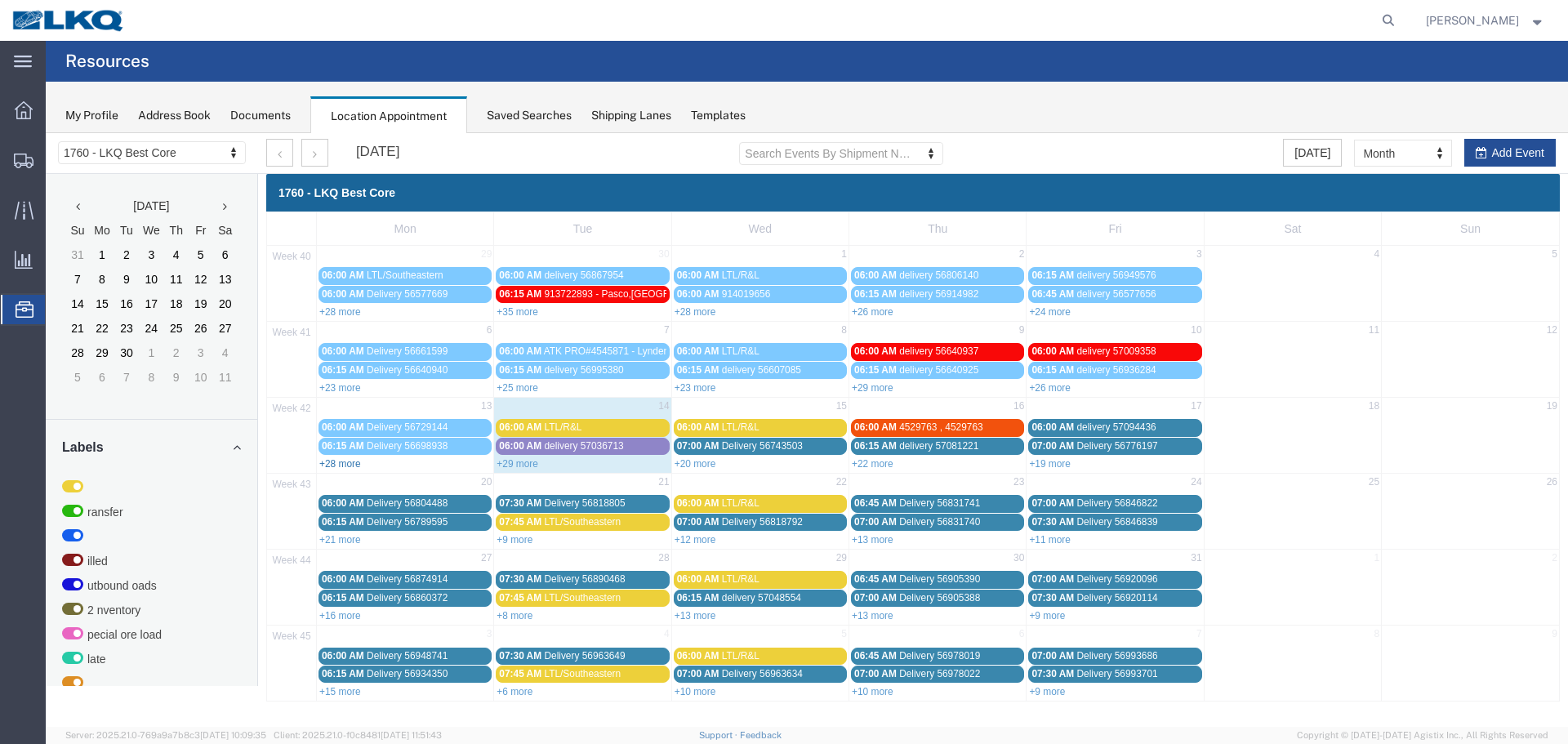
click at [343, 464] on link "+28 more" at bounding box center [341, 464] width 42 height 12
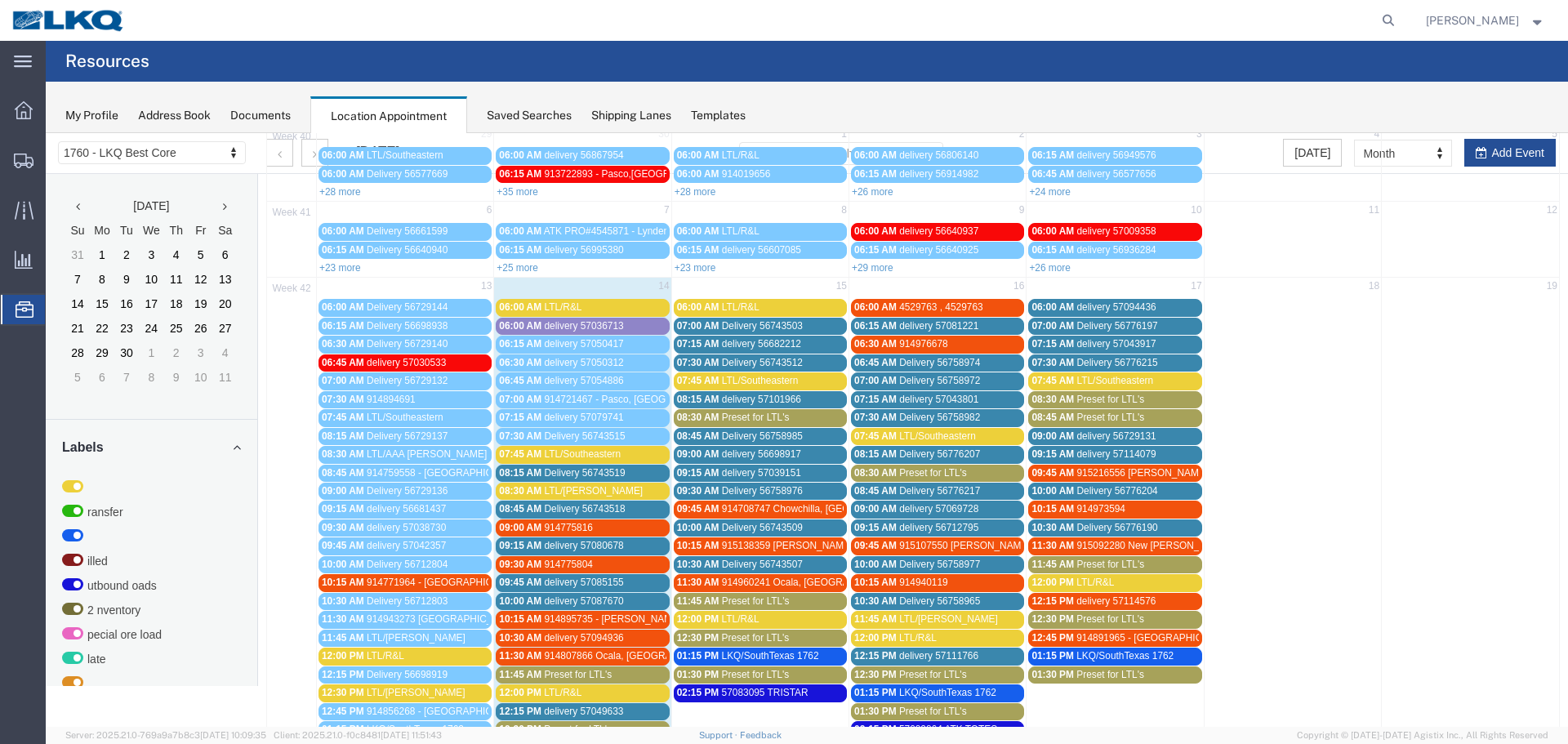
scroll to position [326, 0]
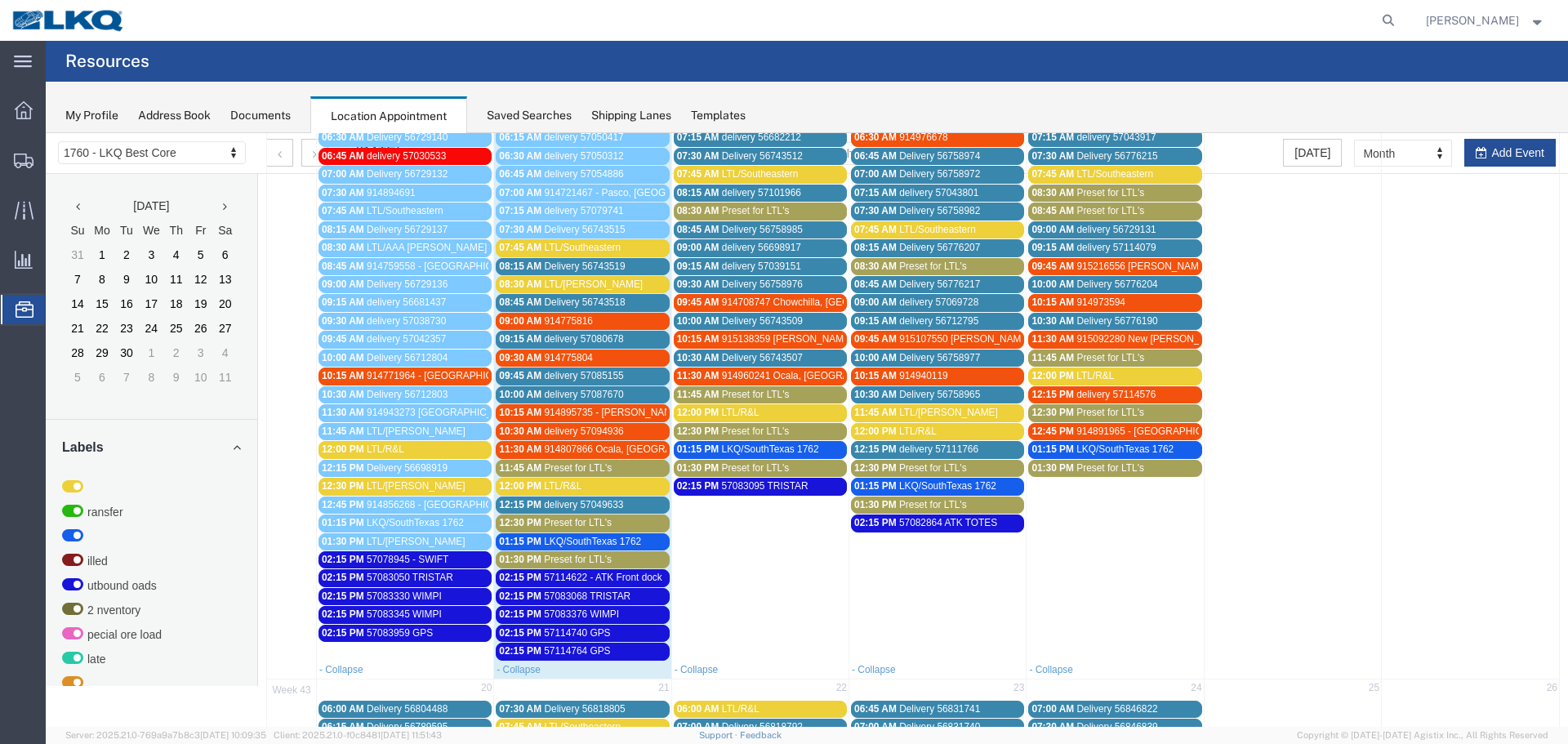
click at [392, 449] on span "LTL/R&L" at bounding box center [385, 449] width 38 height 12
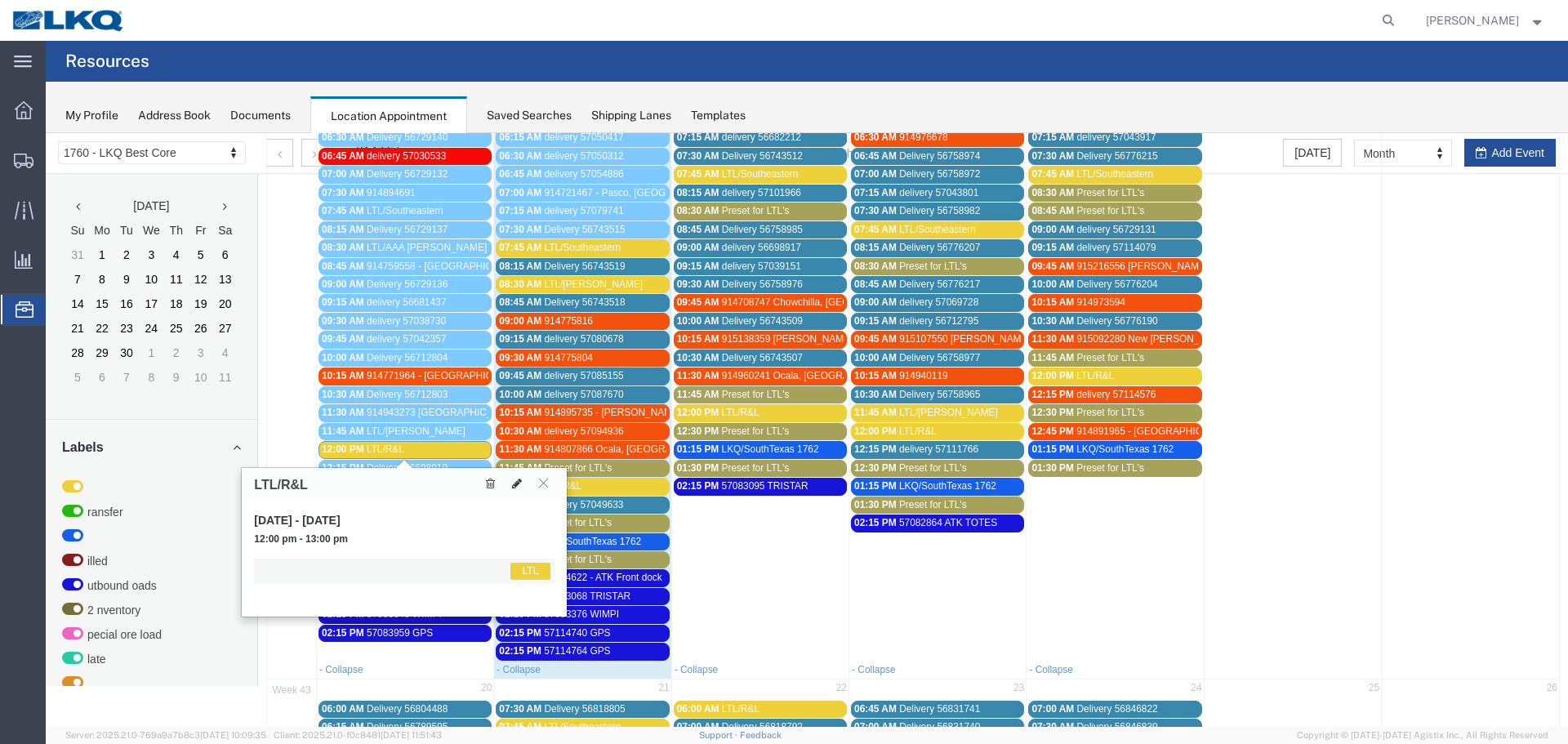
click at [524, 485] on button at bounding box center [516, 484] width 23 height 17
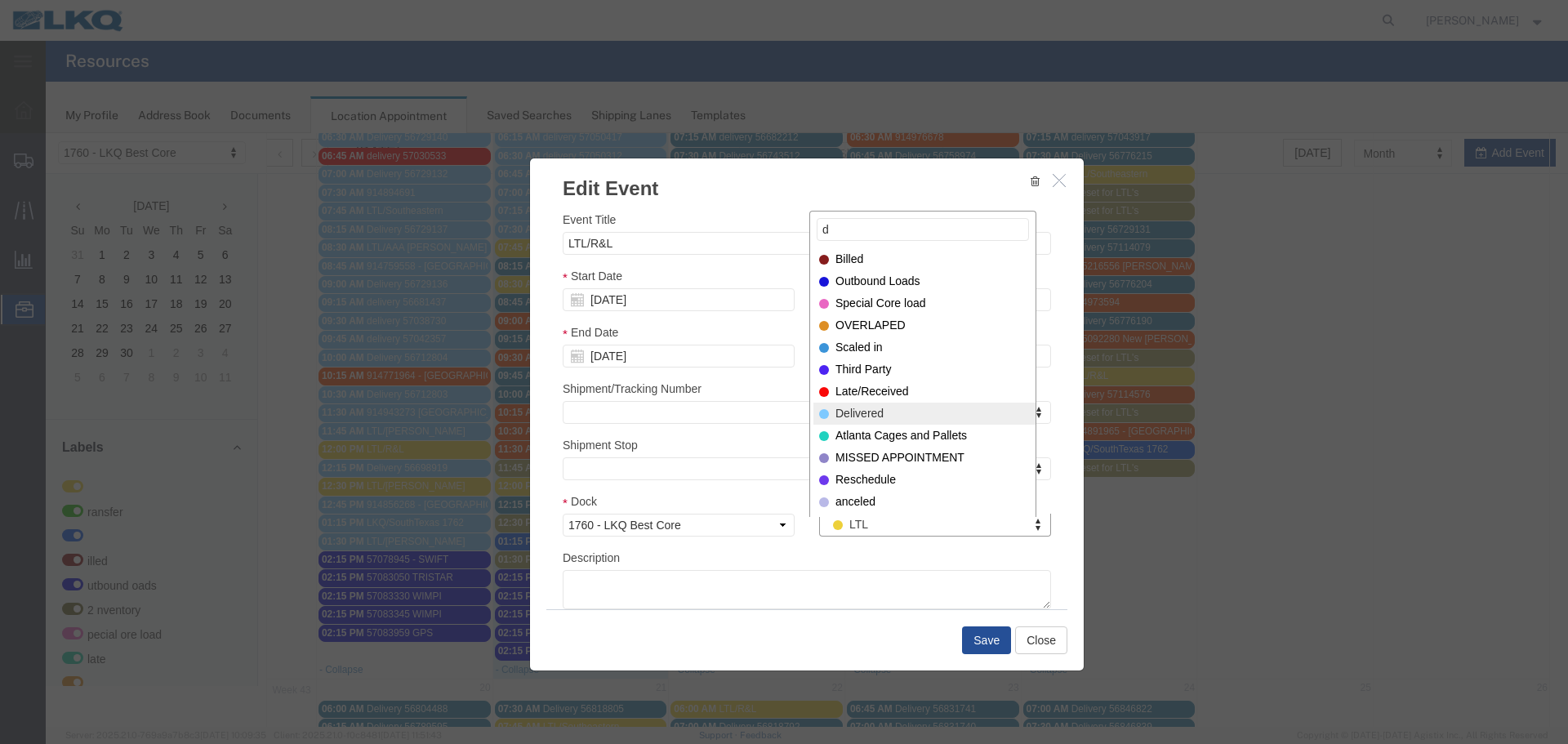
type input "d"
select select "40"
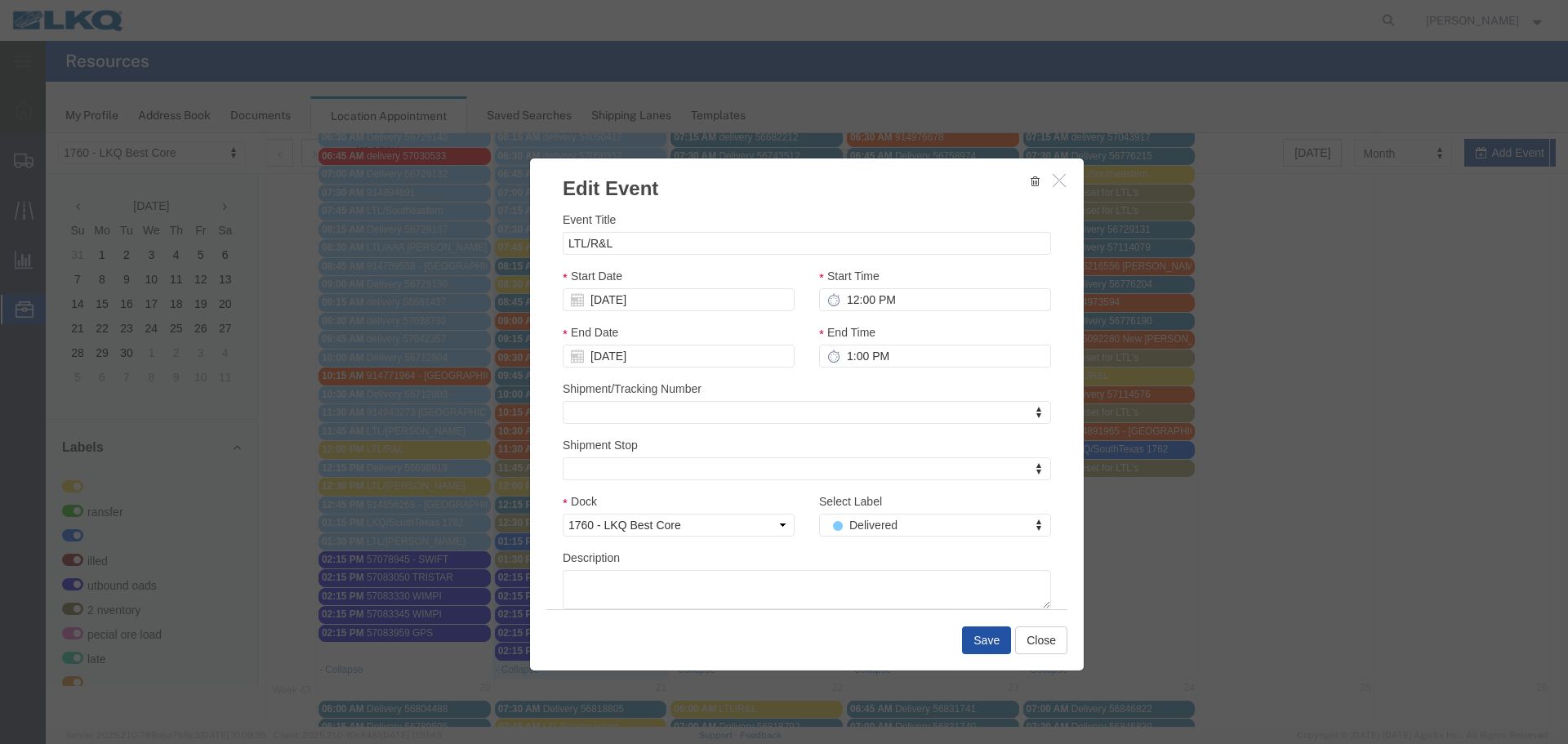
click at [989, 631] on button "Save" at bounding box center [986, 640] width 49 height 28
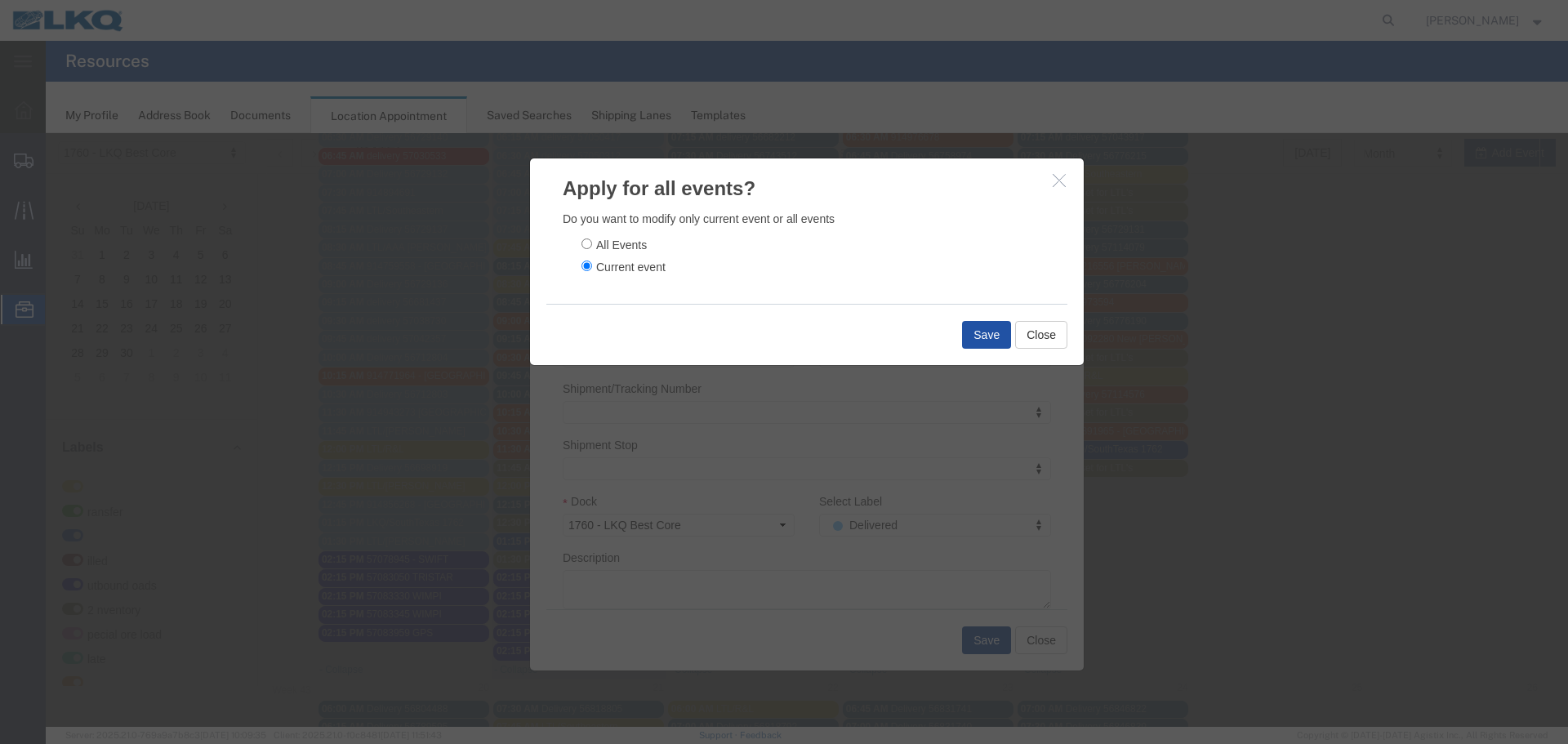
click at [977, 334] on button "Save" at bounding box center [986, 335] width 49 height 28
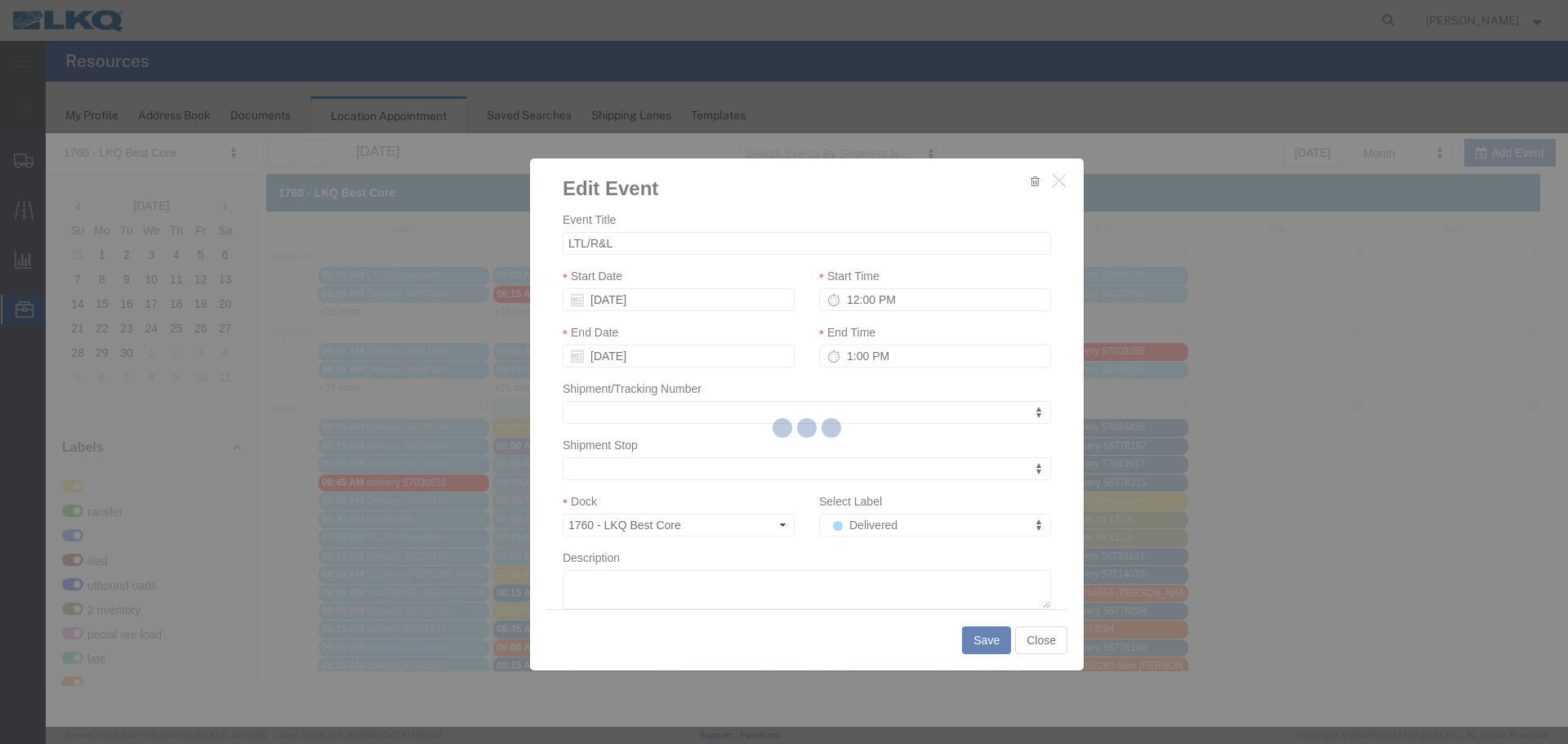
scroll to position [0, 0]
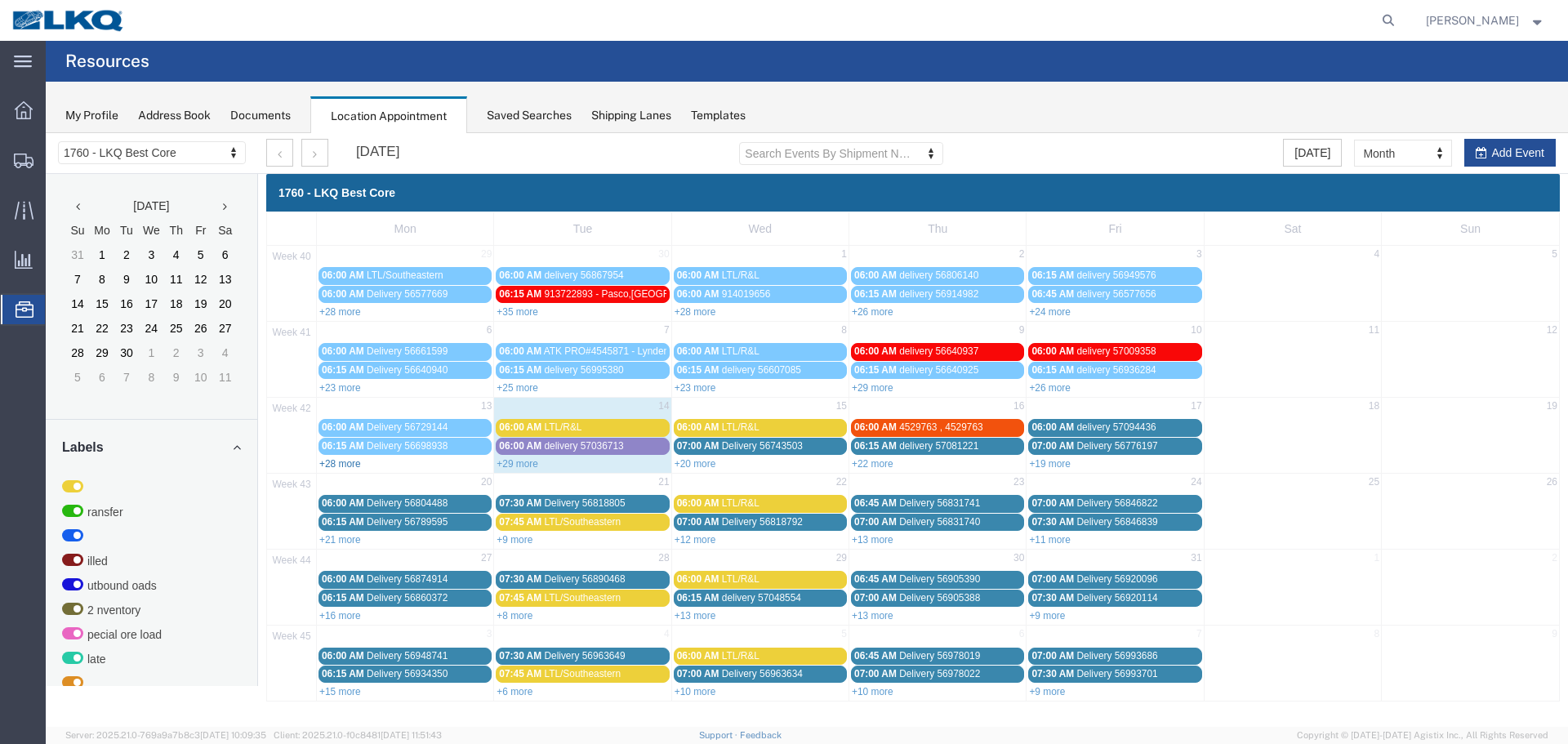
click at [346, 463] on link "+28 more" at bounding box center [341, 464] width 42 height 12
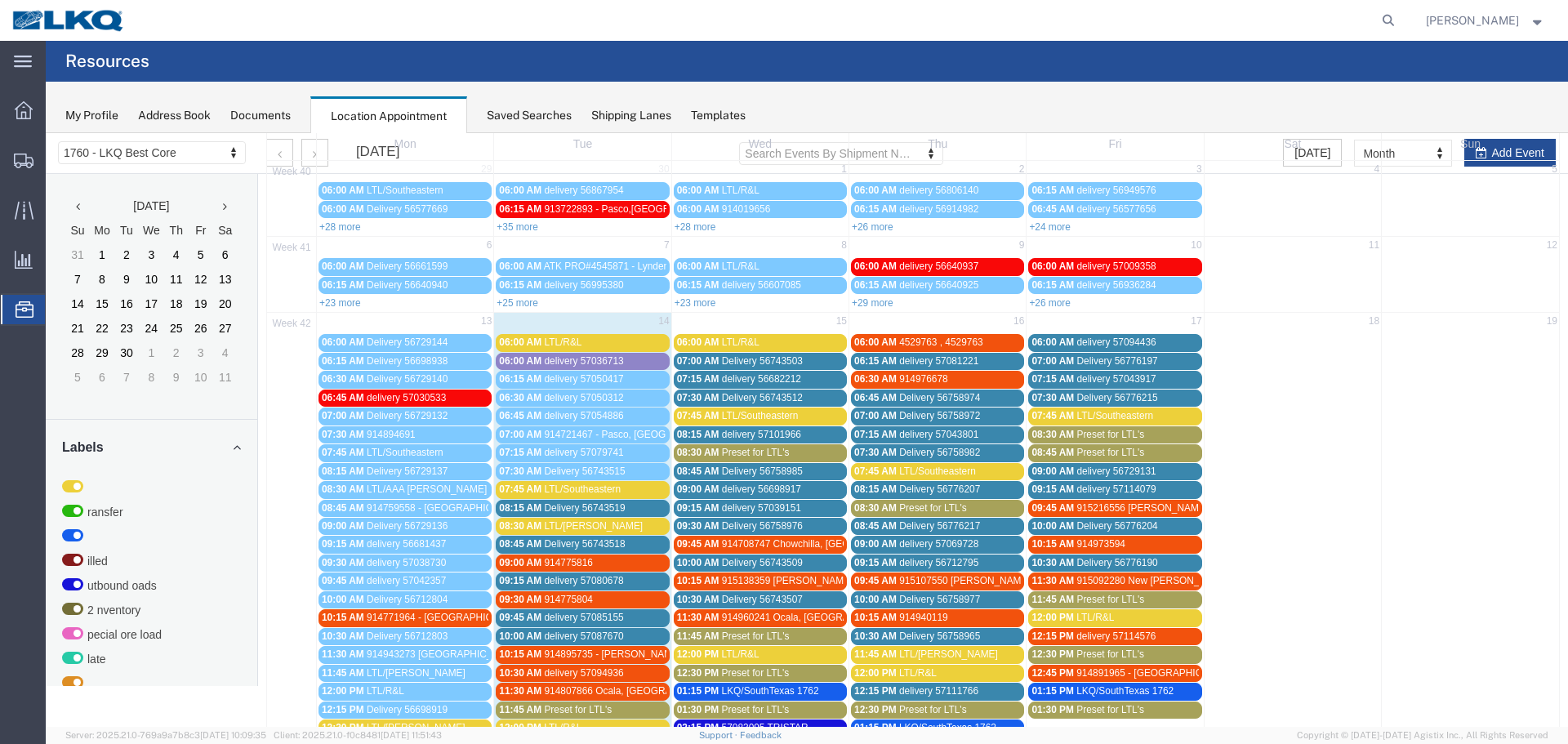
scroll to position [326, 0]
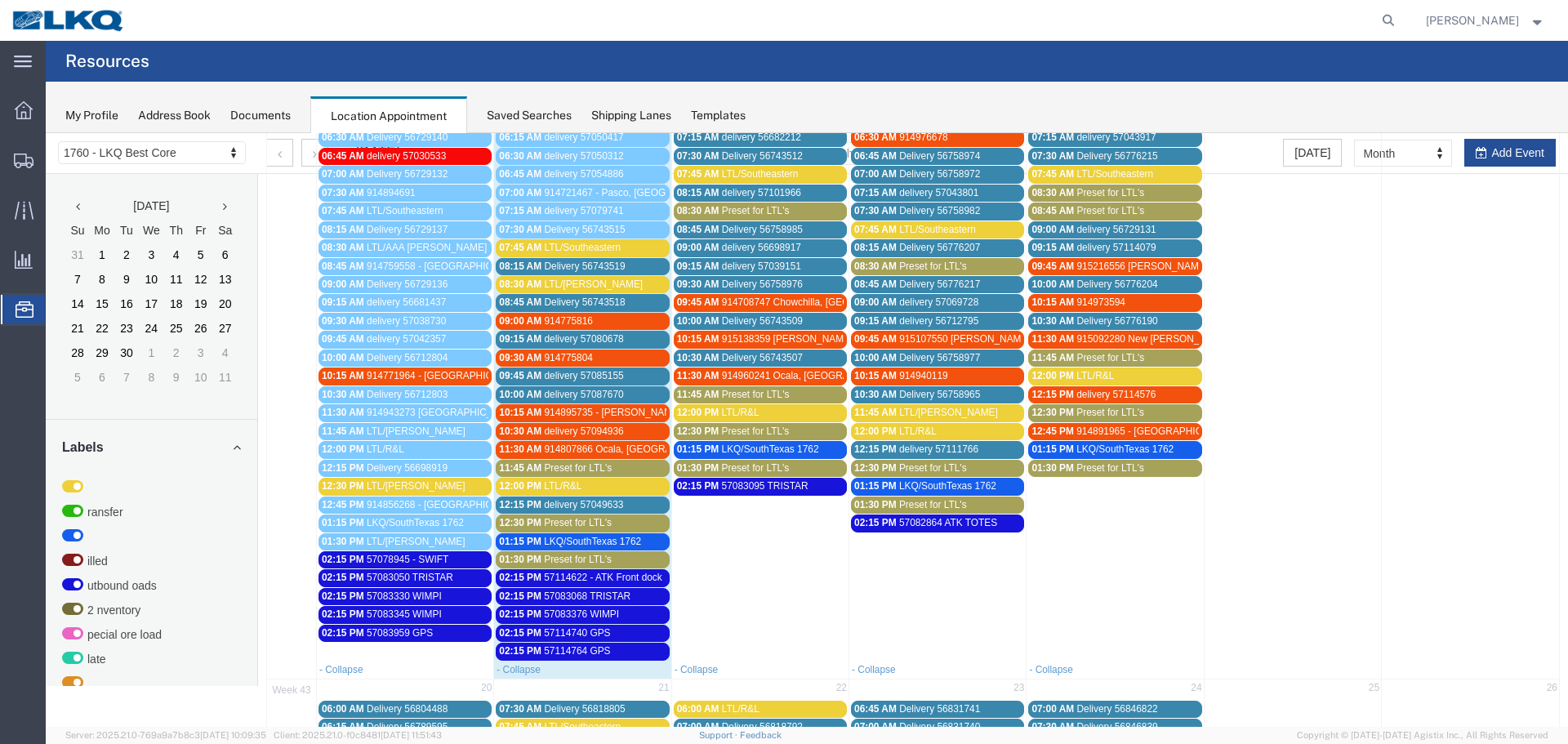
click at [419, 485] on div "12:30 PM LTL/[PERSON_NAME]" at bounding box center [405, 486] width 167 height 13
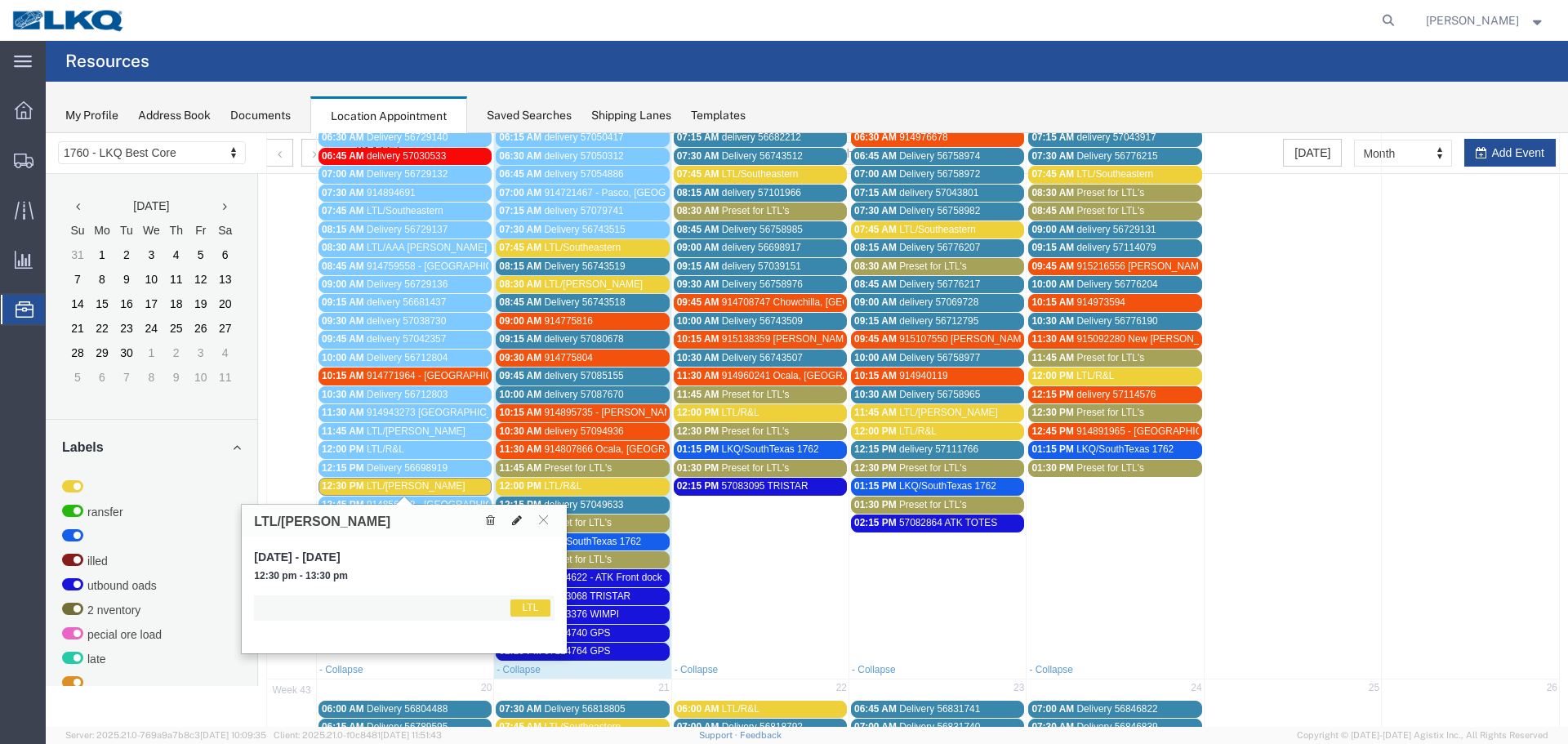
click at [509, 521] on button at bounding box center [516, 521] width 23 height 17
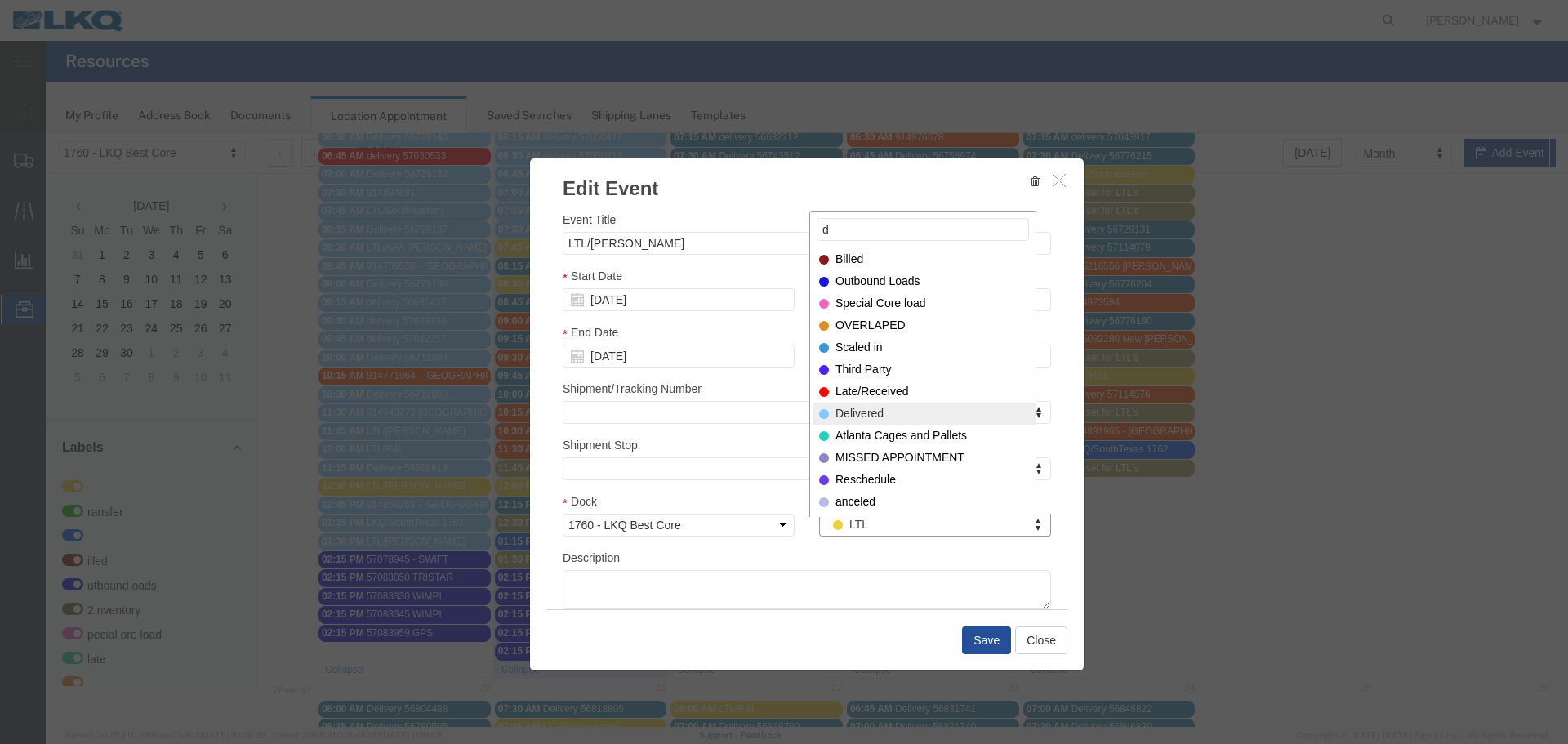
type input "d"
select select "40"
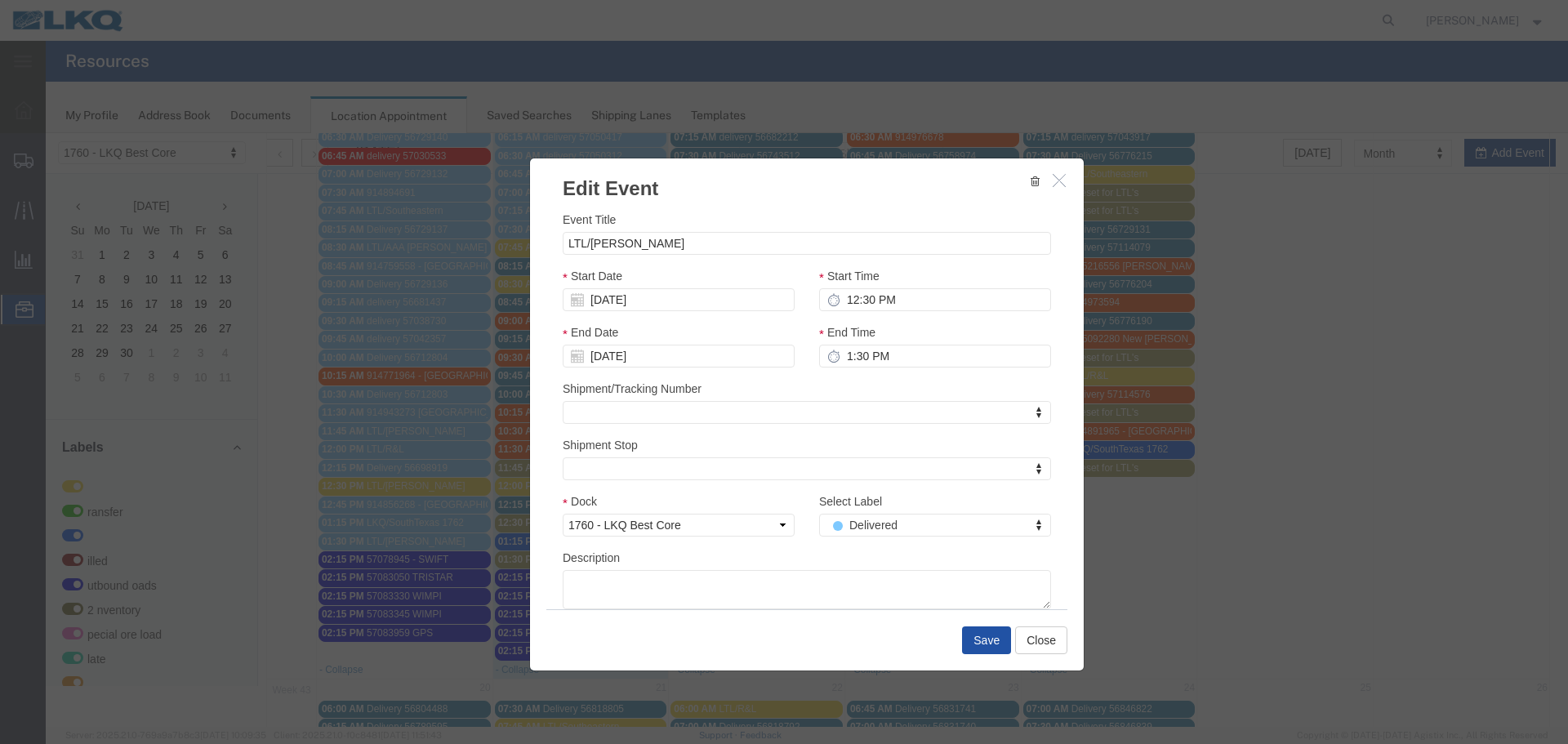
click at [980, 644] on button "Save" at bounding box center [986, 640] width 49 height 28
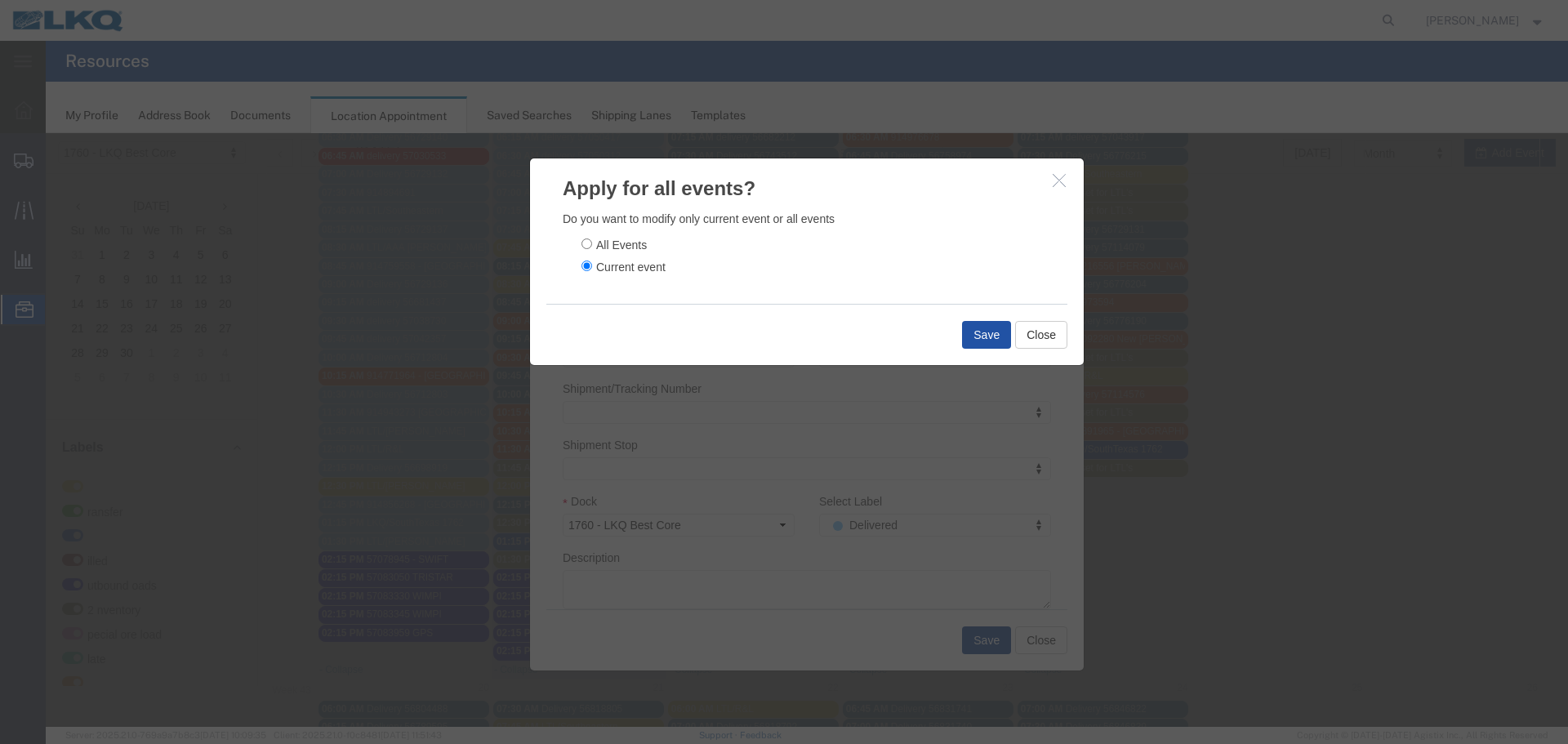
click at [992, 340] on button "Save" at bounding box center [986, 335] width 49 height 28
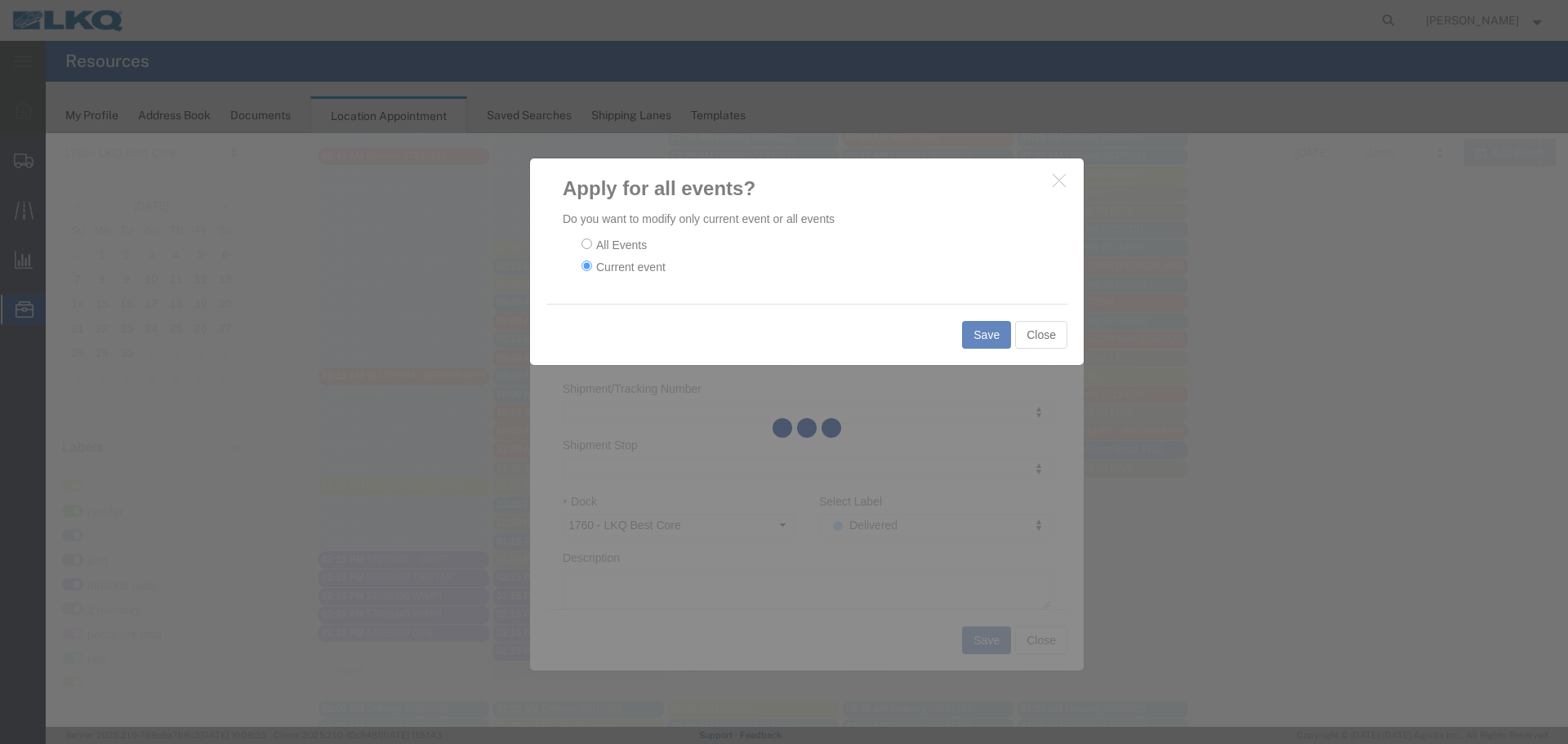
scroll to position [0, 0]
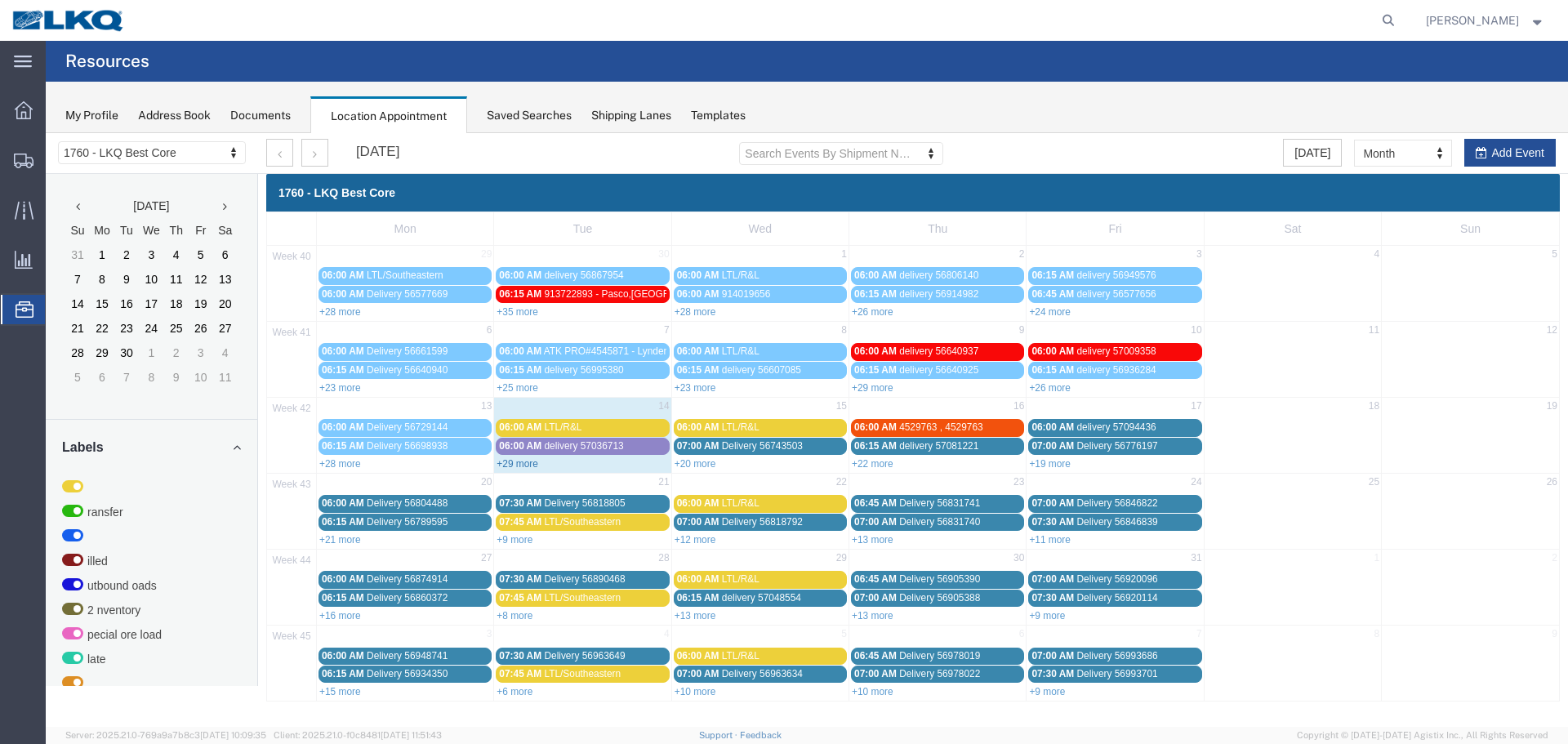
click at [525, 463] on link "+29 more" at bounding box center [518, 464] width 42 height 12
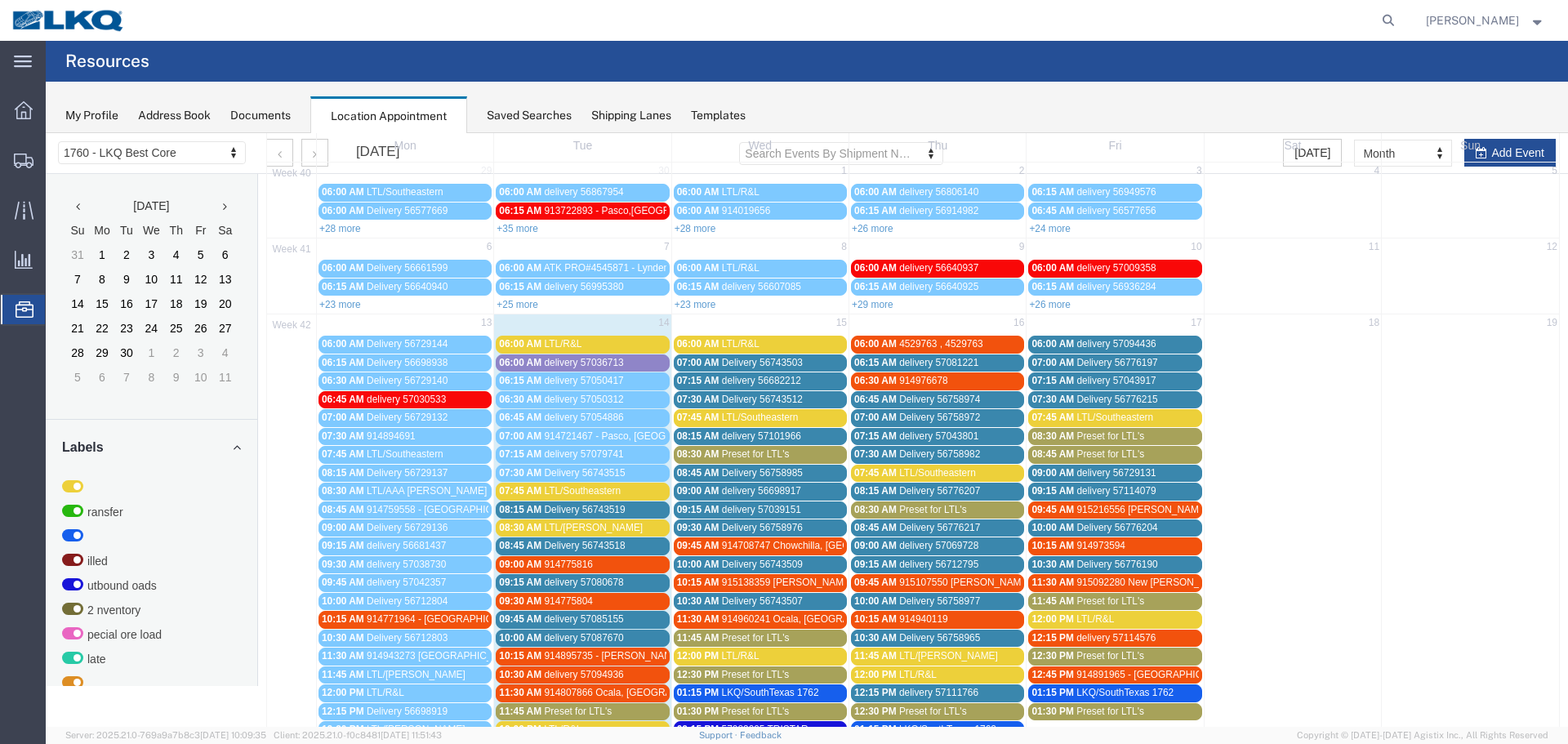
scroll to position [82, 0]
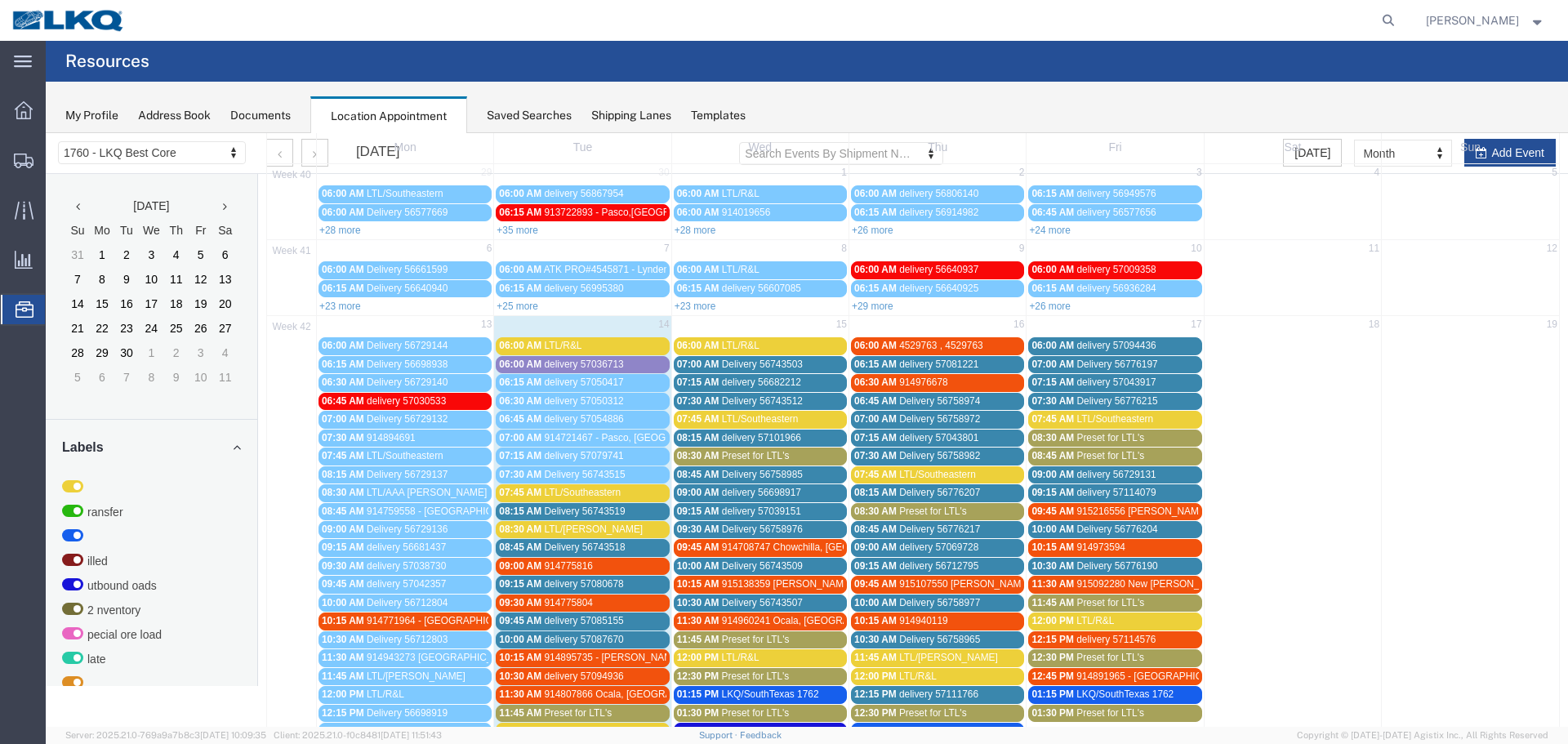
click at [559, 346] on span "LTL/R&L" at bounding box center [562, 346] width 38 height 12
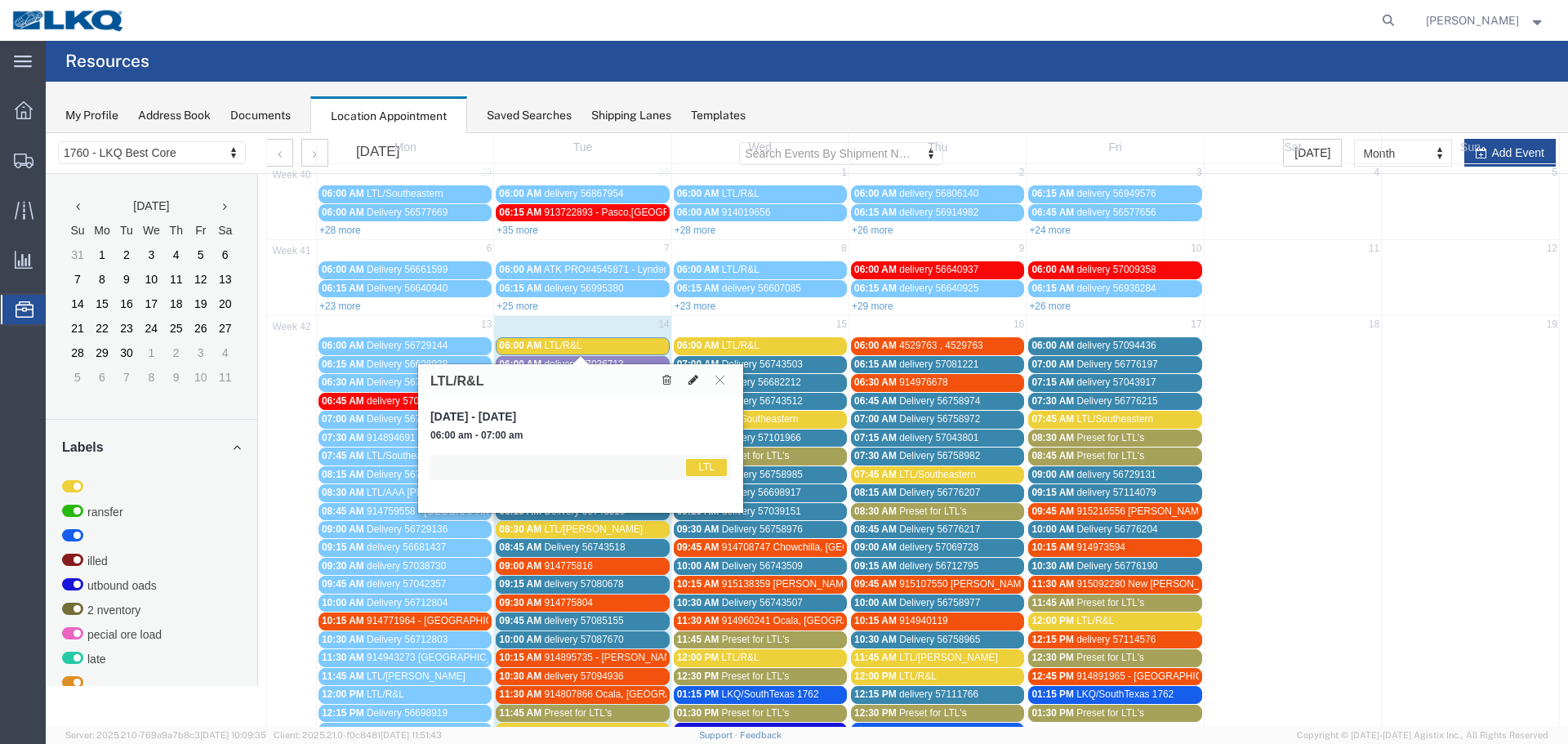
click at [684, 375] on button at bounding box center [693, 380] width 23 height 17
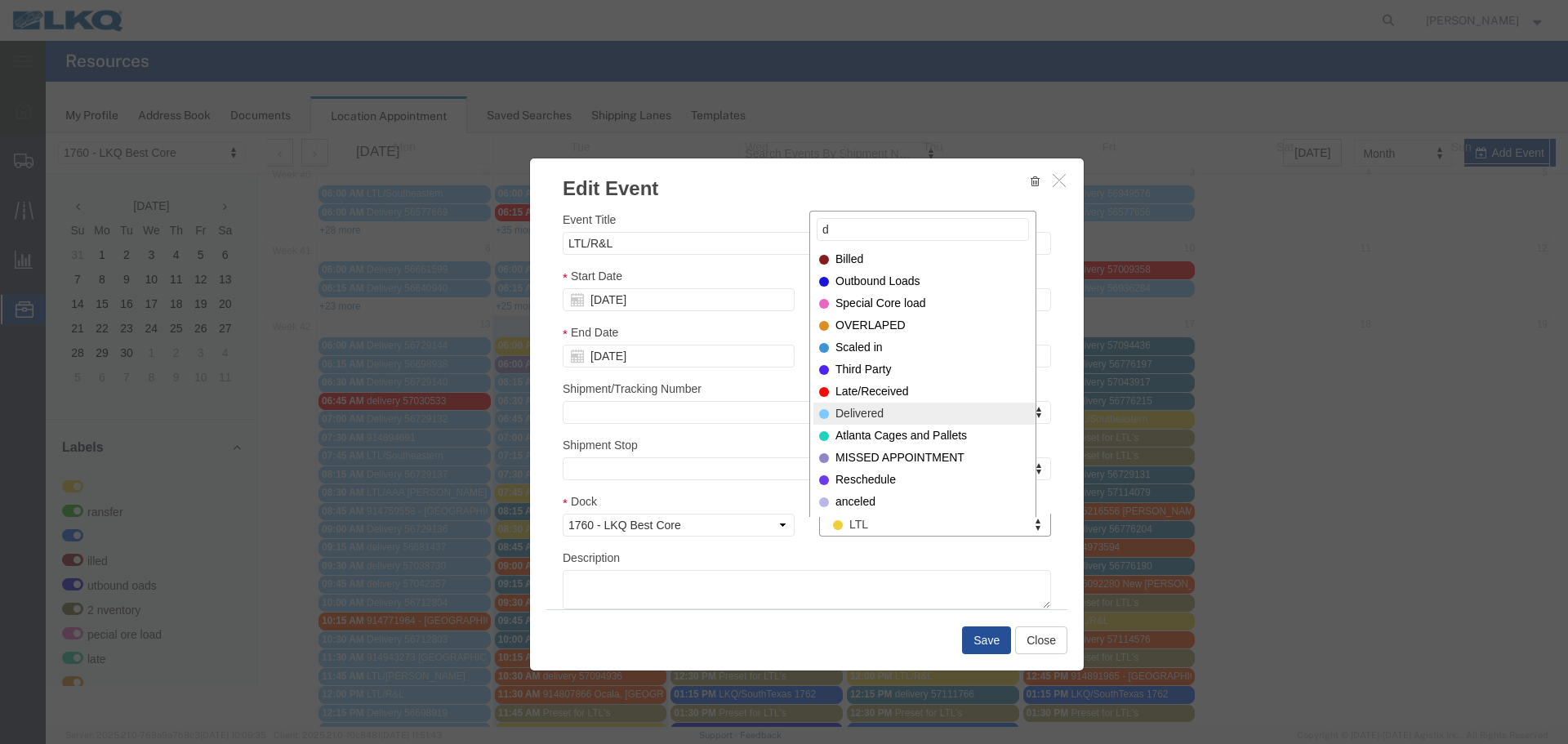
type input "d"
select select "40"
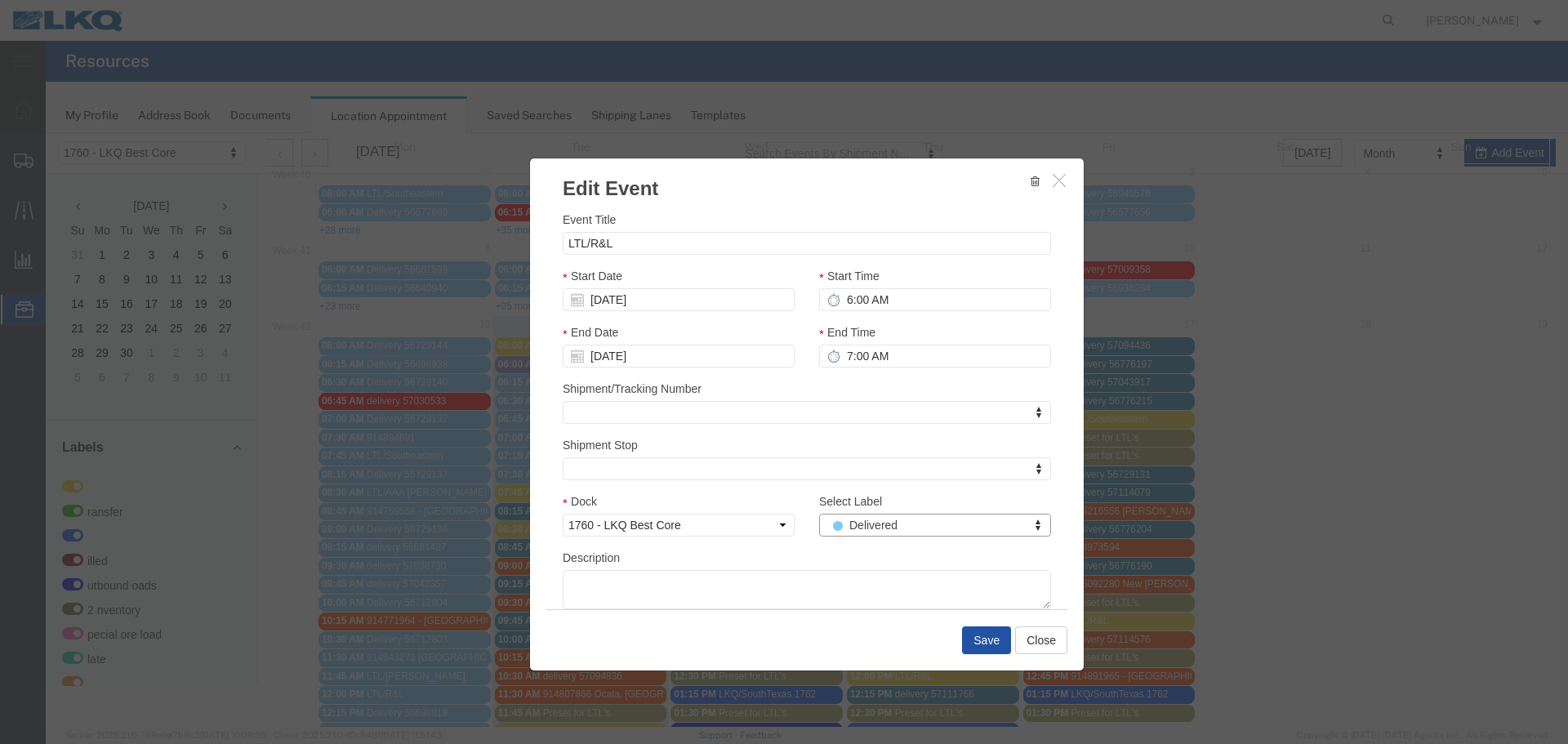
click at [978, 634] on button "Save" at bounding box center [986, 640] width 49 height 28
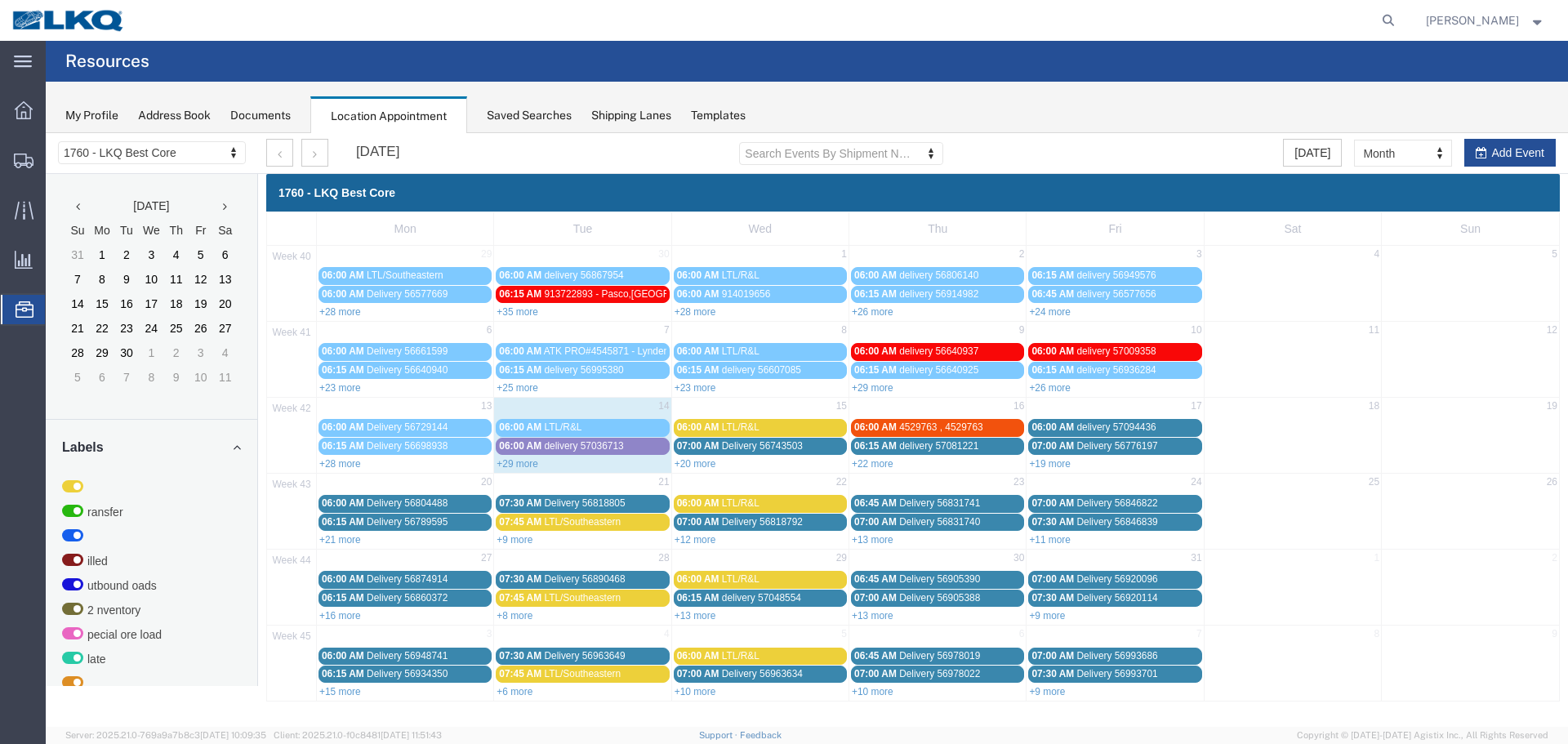
scroll to position [0, 0]
click at [517, 464] on link "+29 more" at bounding box center [518, 464] width 42 height 12
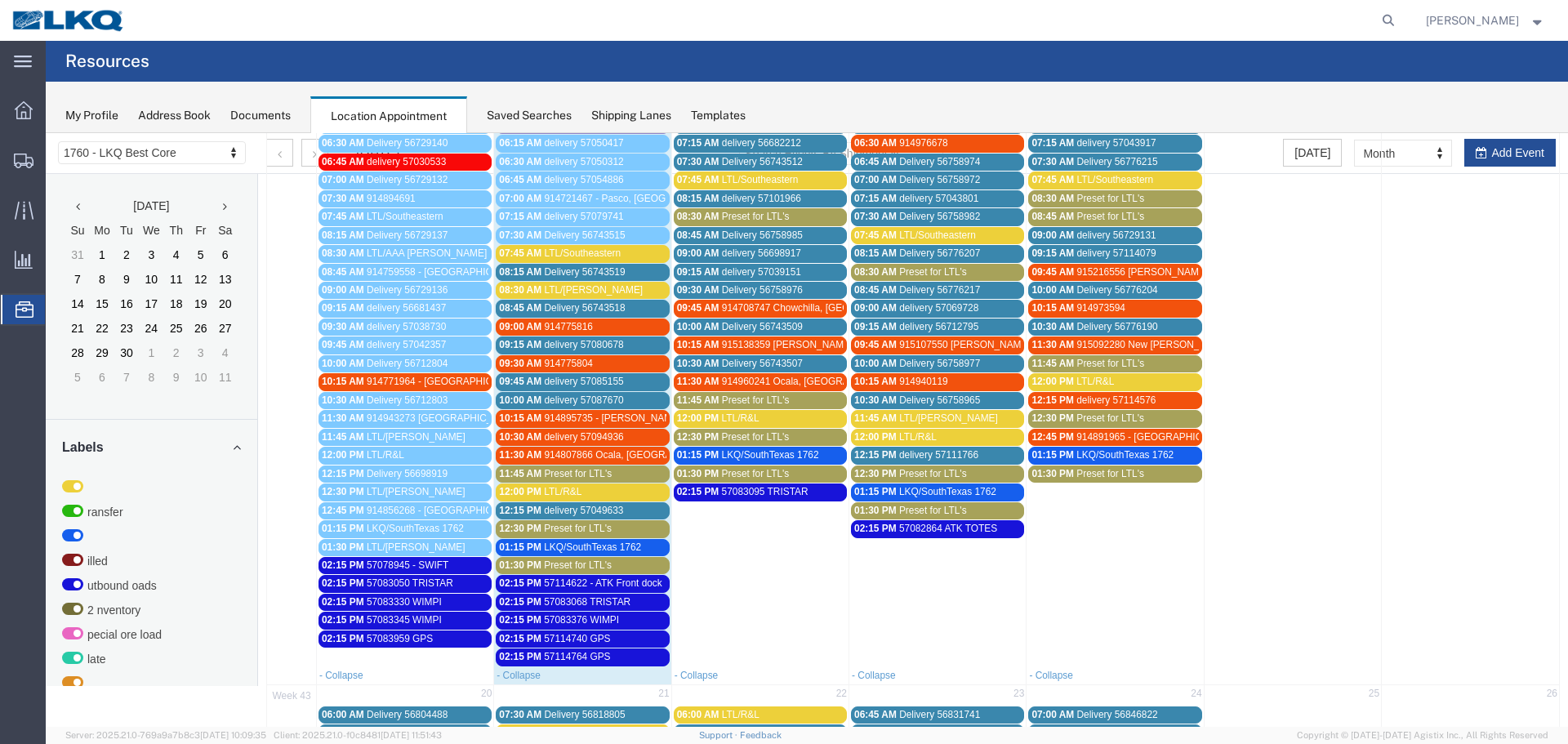
scroll to position [326, 0]
